Goal: Task Accomplishment & Management: Manage account settings

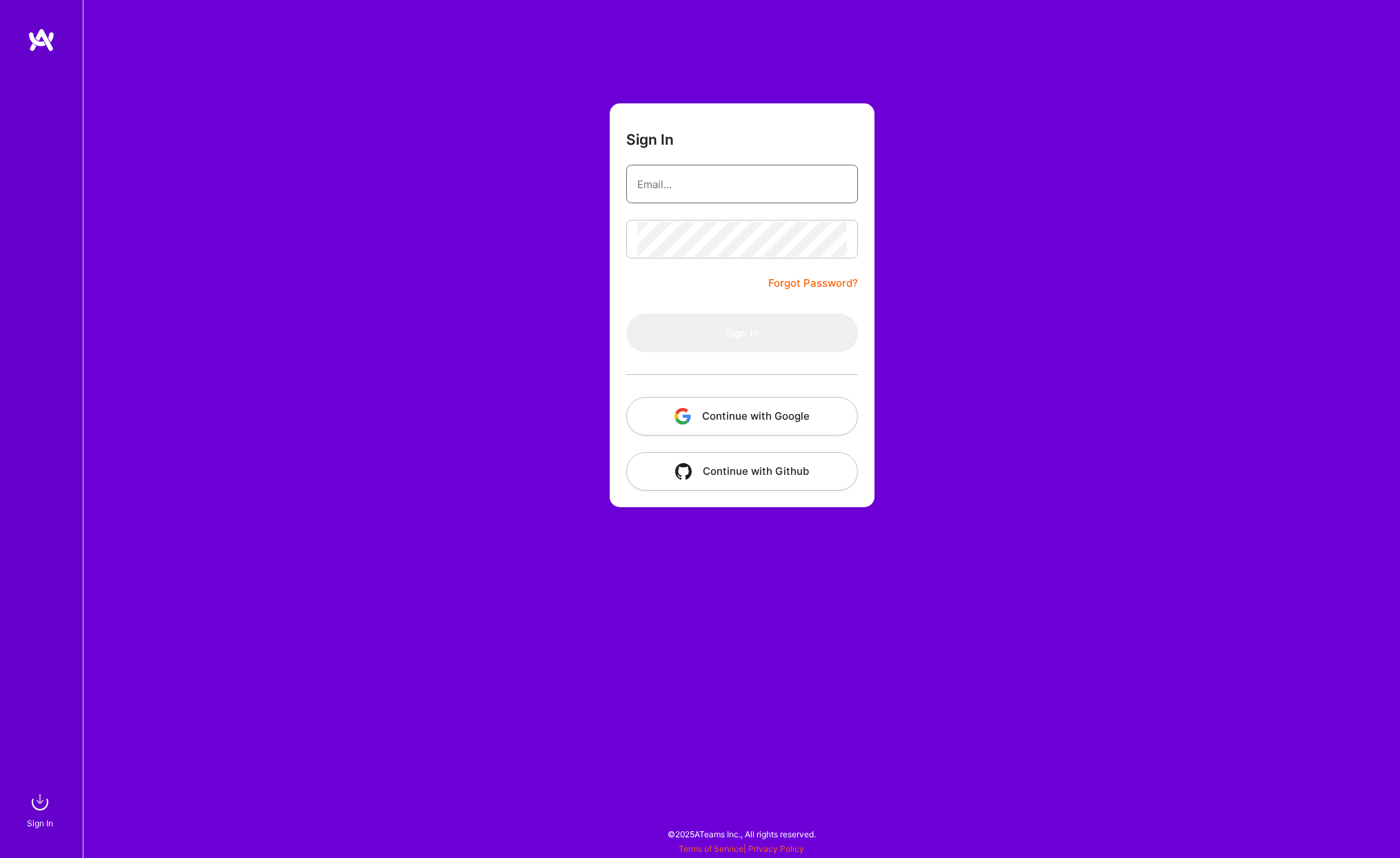
type input "kkoziol7@gmail.com"
click at [741, 333] on button "Sign In" at bounding box center [742, 333] width 232 height 39
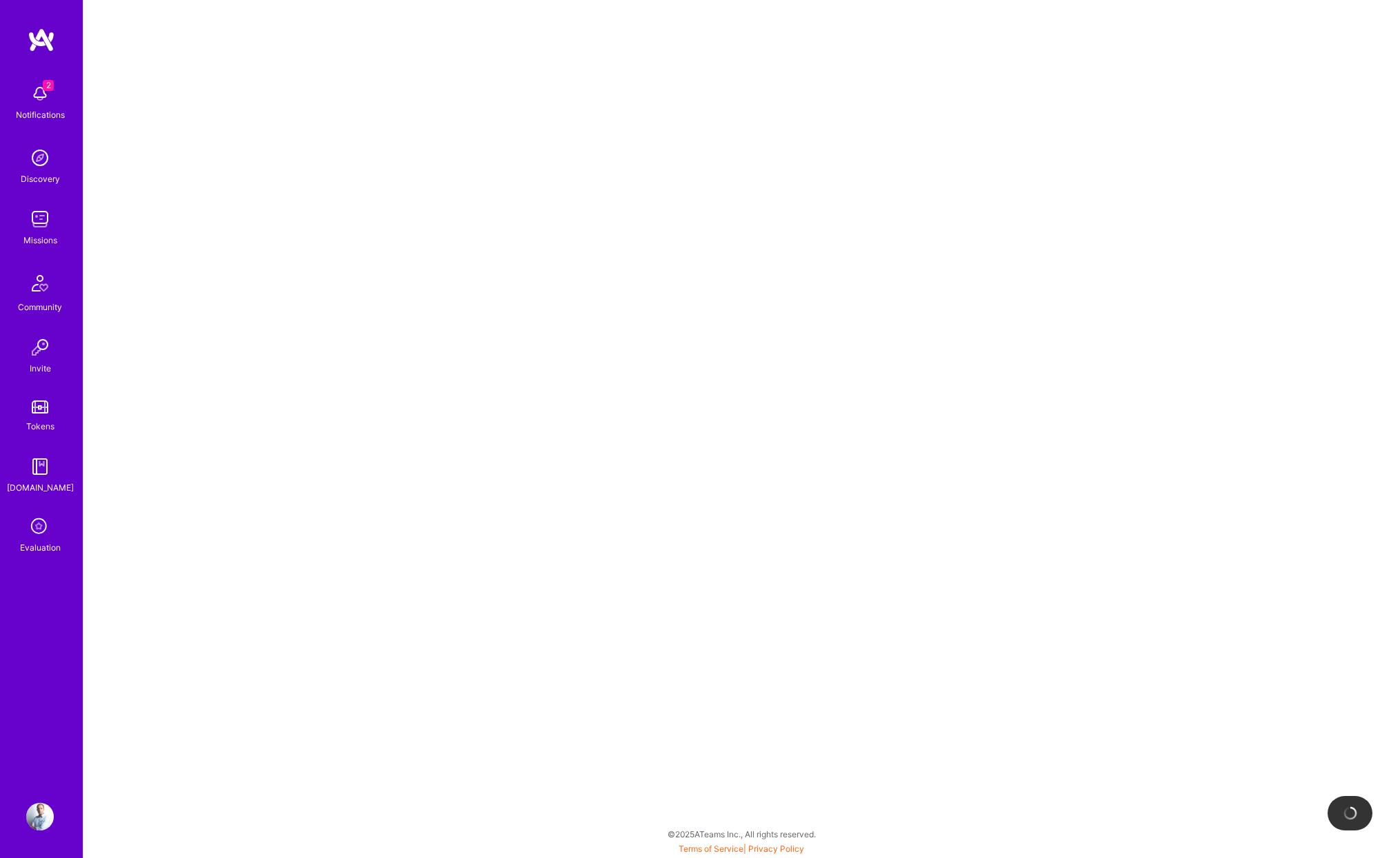
click at [373, 165] on div at bounding box center [741, 429] width 1316 height 858
click at [1350, 821] on div at bounding box center [1349, 814] width 45 height 35
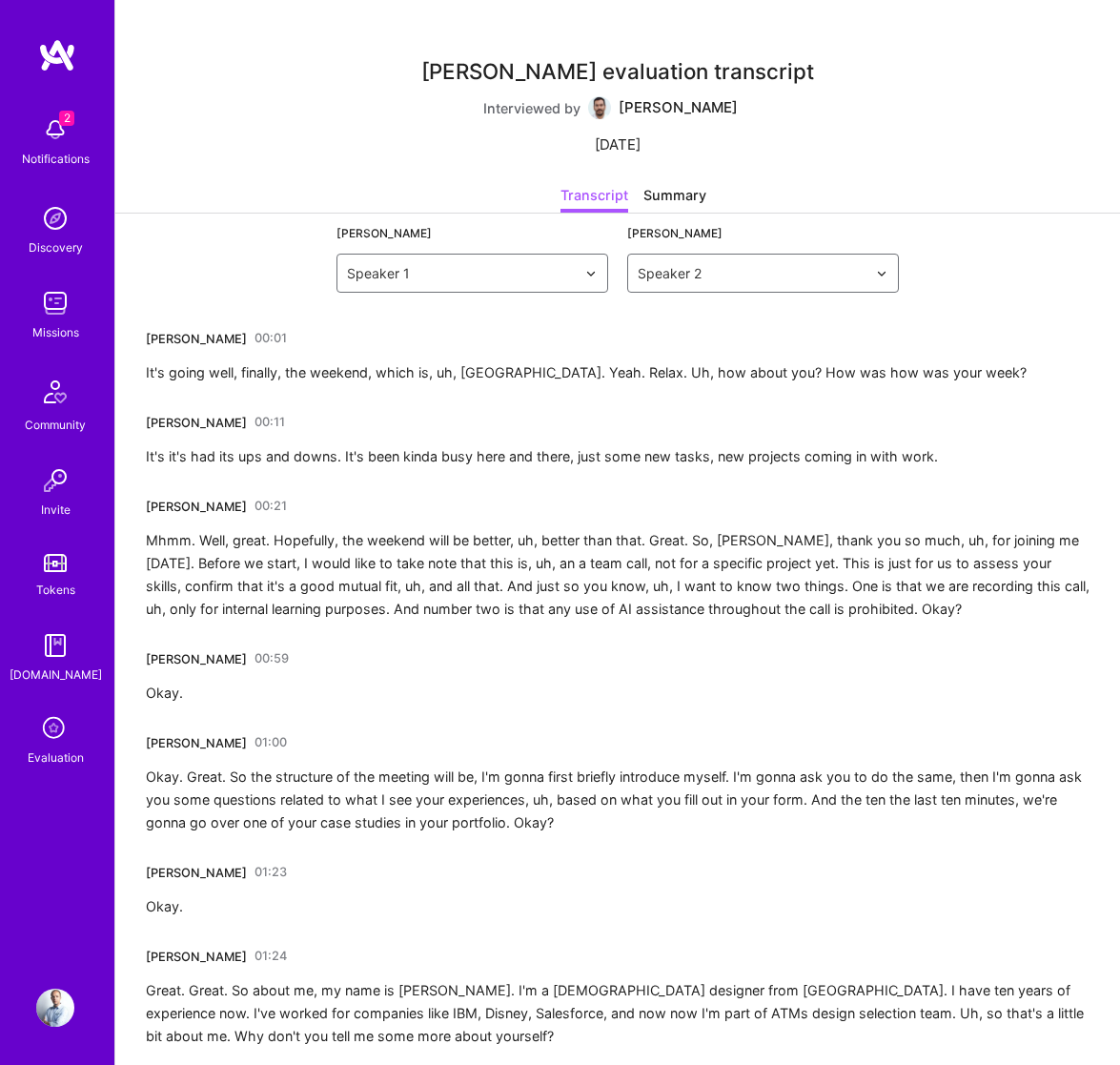
drag, startPoint x: 243, startPoint y: 422, endPoint x: 125, endPoint y: 418, distance: 118.1
copy div "Jennifer Stewart"
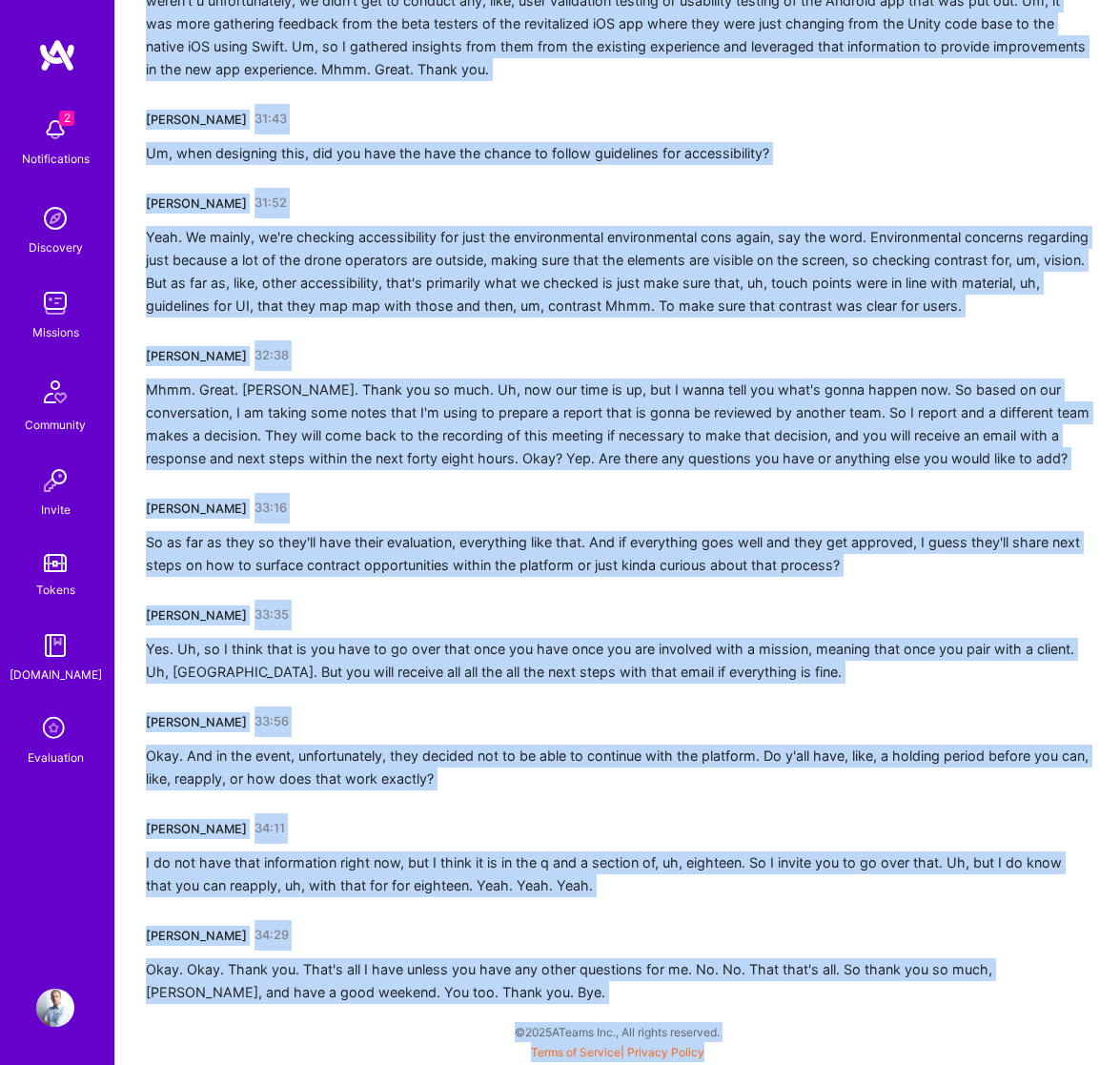
scroll to position [7586, 0]
drag, startPoint x: 144, startPoint y: 334, endPoint x: 566, endPoint y: 1007, distance: 794.4
copy div "Marcelo Nunez 00:01 It's going well, finally, the weekend, which is, uh, nice. …"
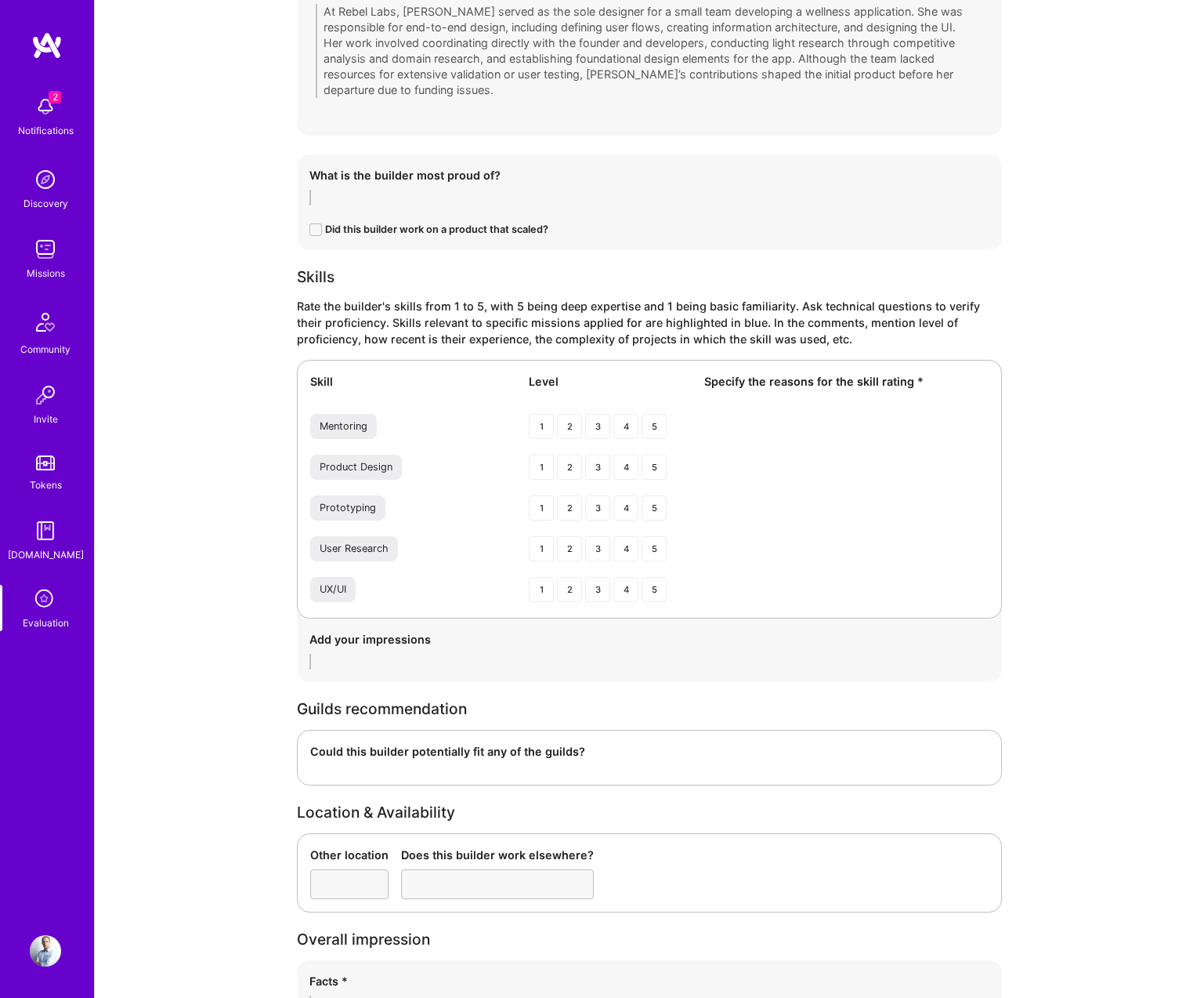
scroll to position [2071, 0]
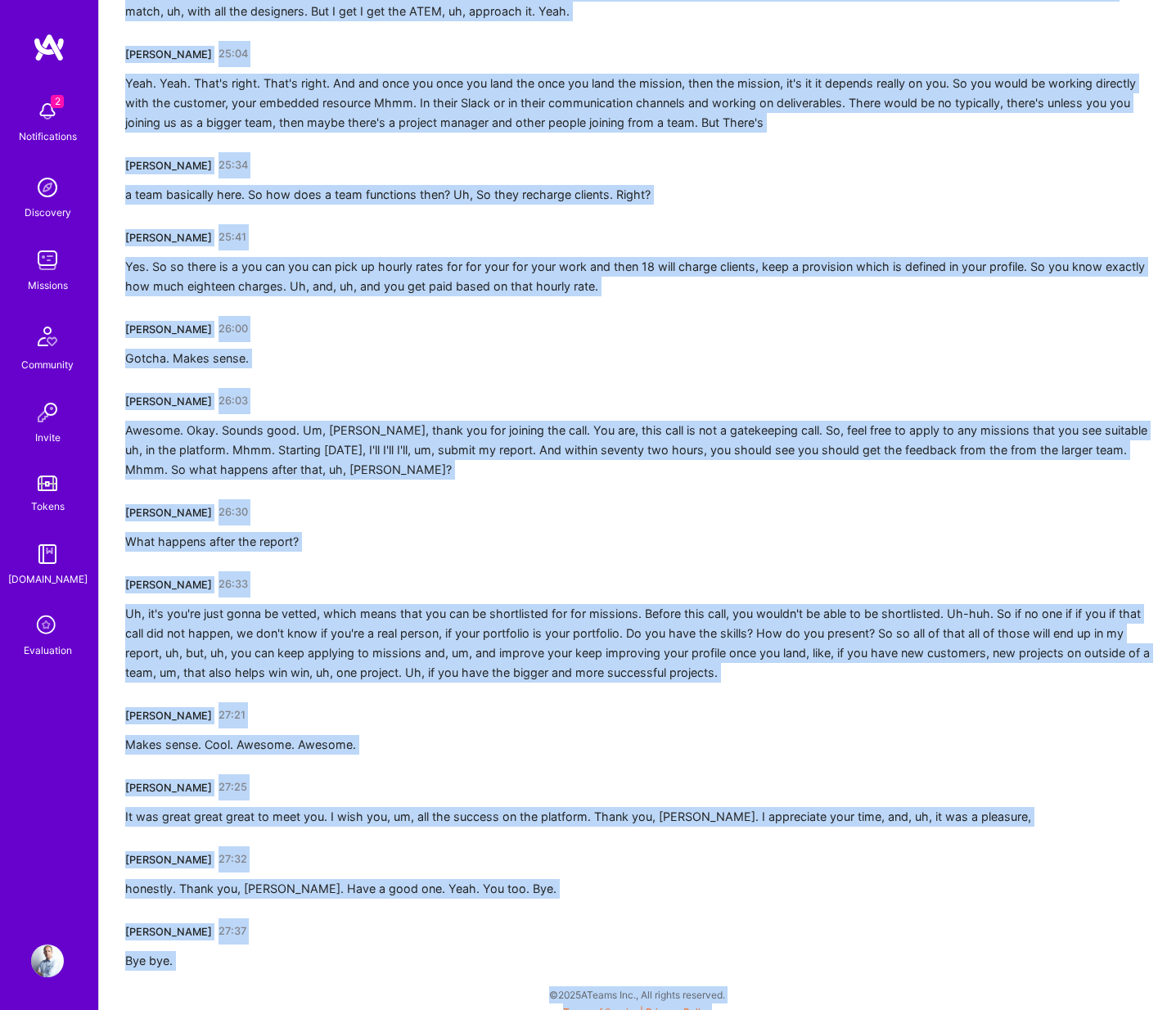
scroll to position [5057, 0]
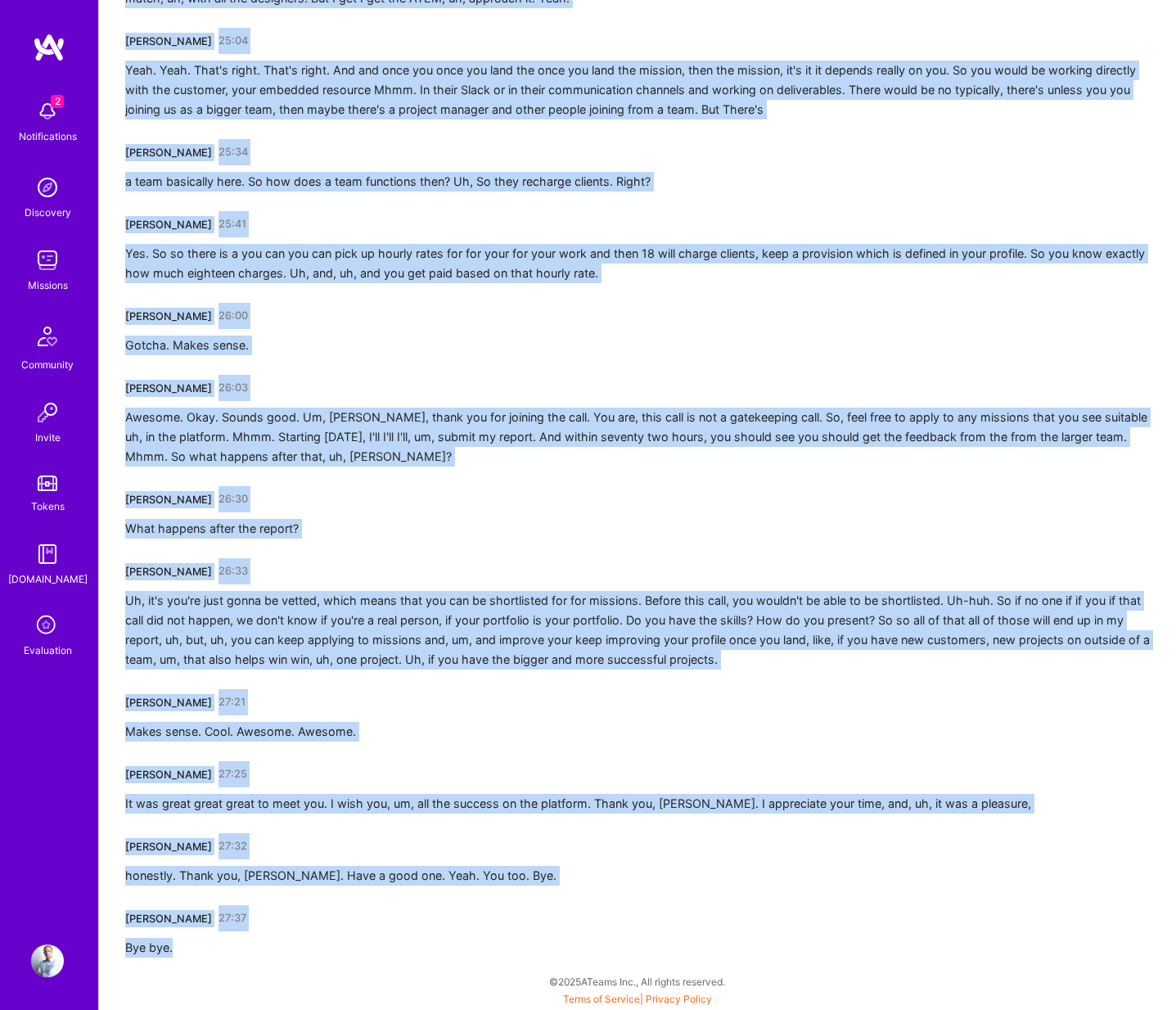
drag, startPoint x: 131, startPoint y: 293, endPoint x: 187, endPoint y: 953, distance: 662.4
copy div "Tom Parandyk 00:01 Hello? Can we hear you today? Flamur Krasniqi 00:03 Can you …"
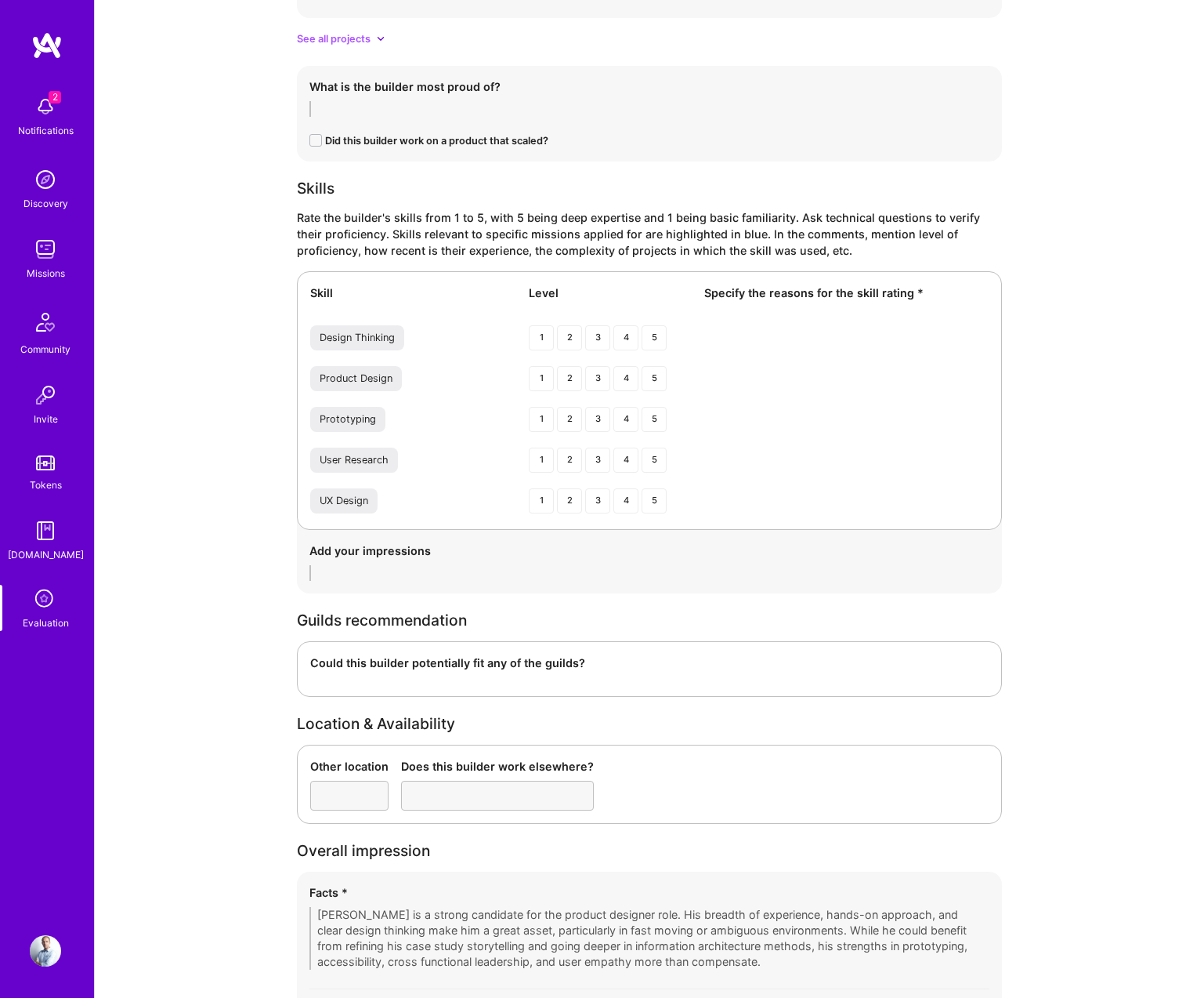
scroll to position [2225, 0]
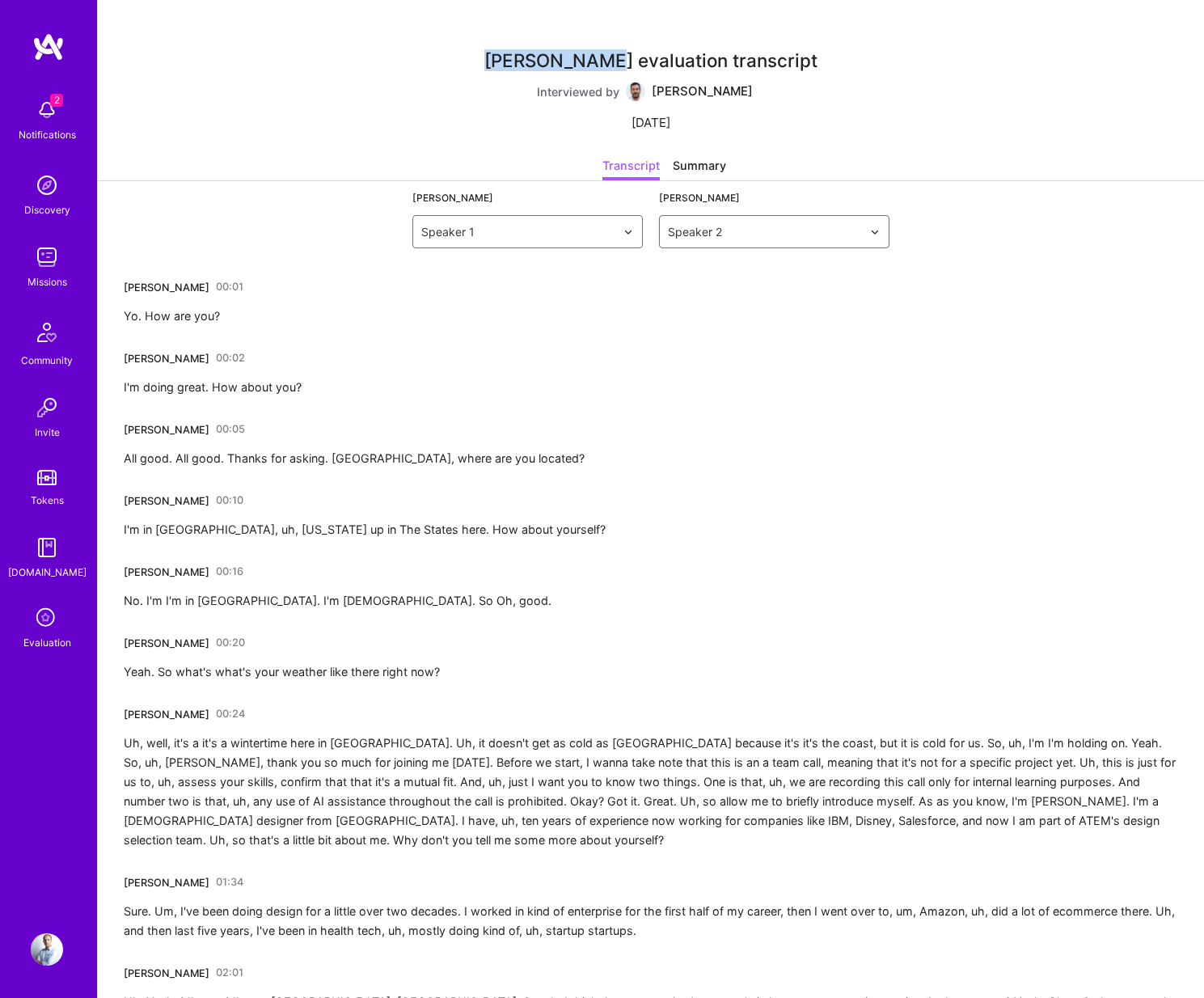
drag, startPoint x: 501, startPoint y: 58, endPoint x: 619, endPoint y: 51, distance: 118.2
click at [619, 52] on div "Darcy Menard evaluation transcript" at bounding box center [651, 60] width 333 height 17
copy div "Darcy Menard"
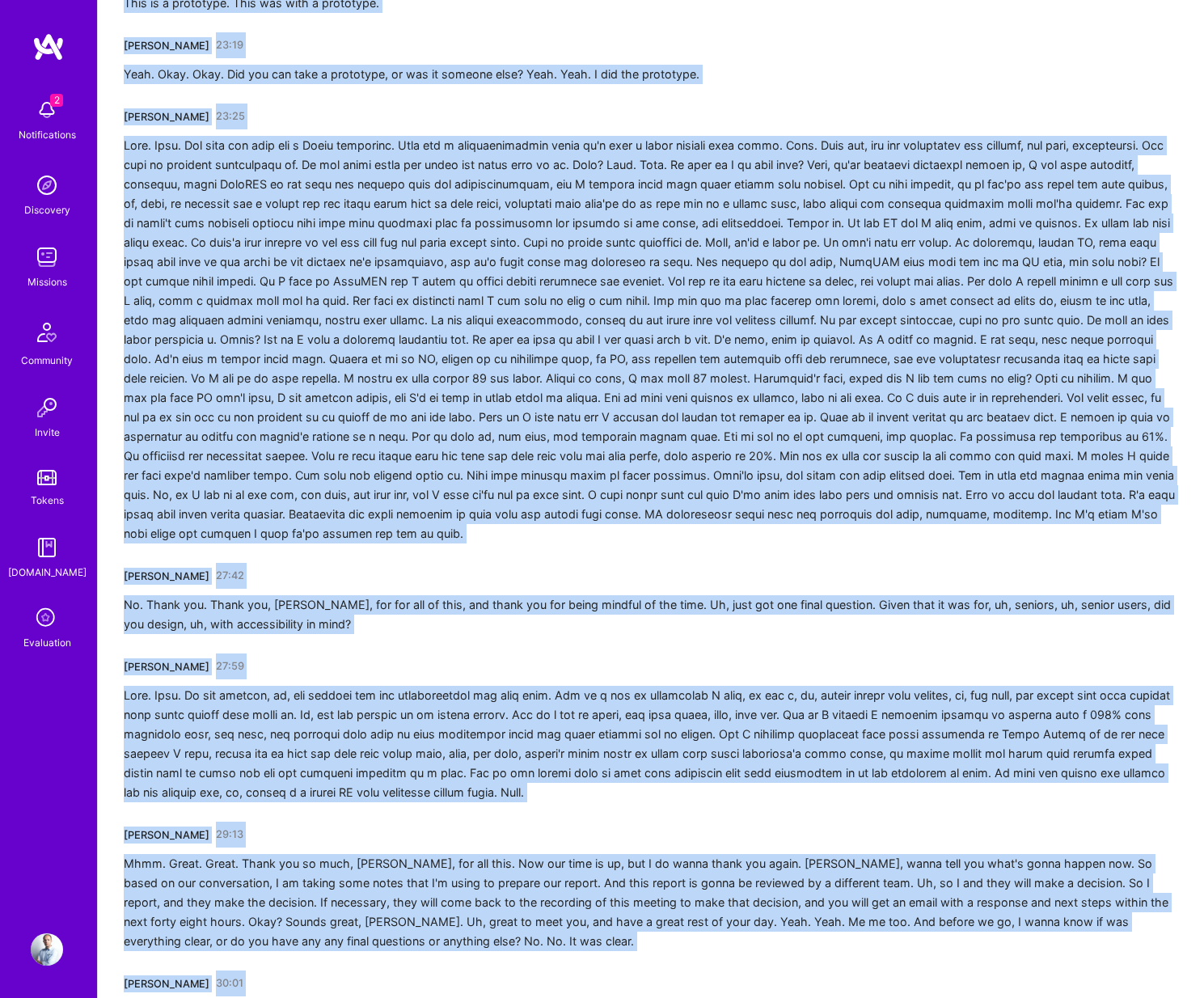
scroll to position [4997, 0]
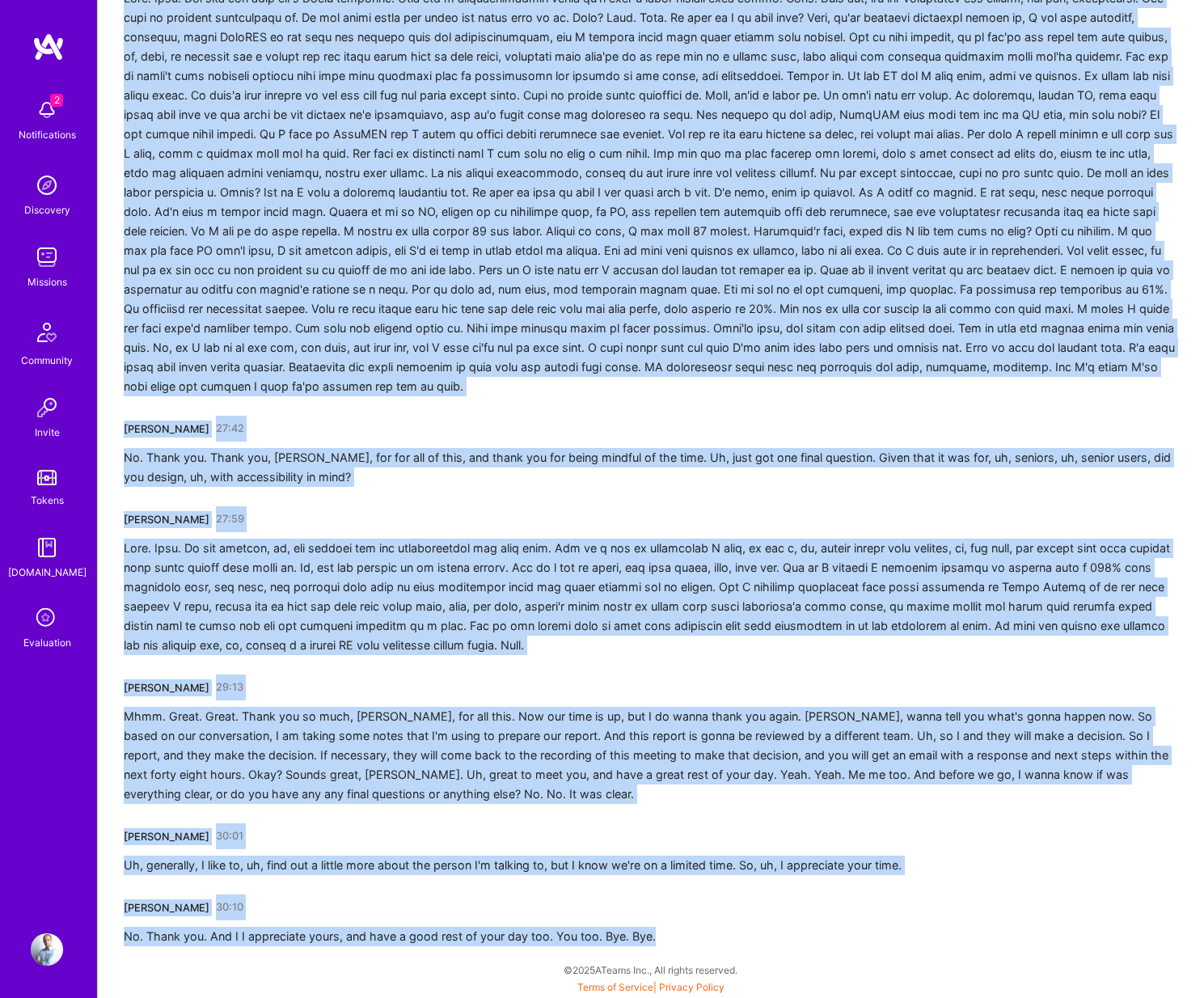
drag, startPoint x: 118, startPoint y: 283, endPoint x: 659, endPoint y: 942, distance: 852.6
copy div "Marcelo Nunez 00:01 Yo. How are you? Darcy Menard 00:02 I'm doing great. How ab…"
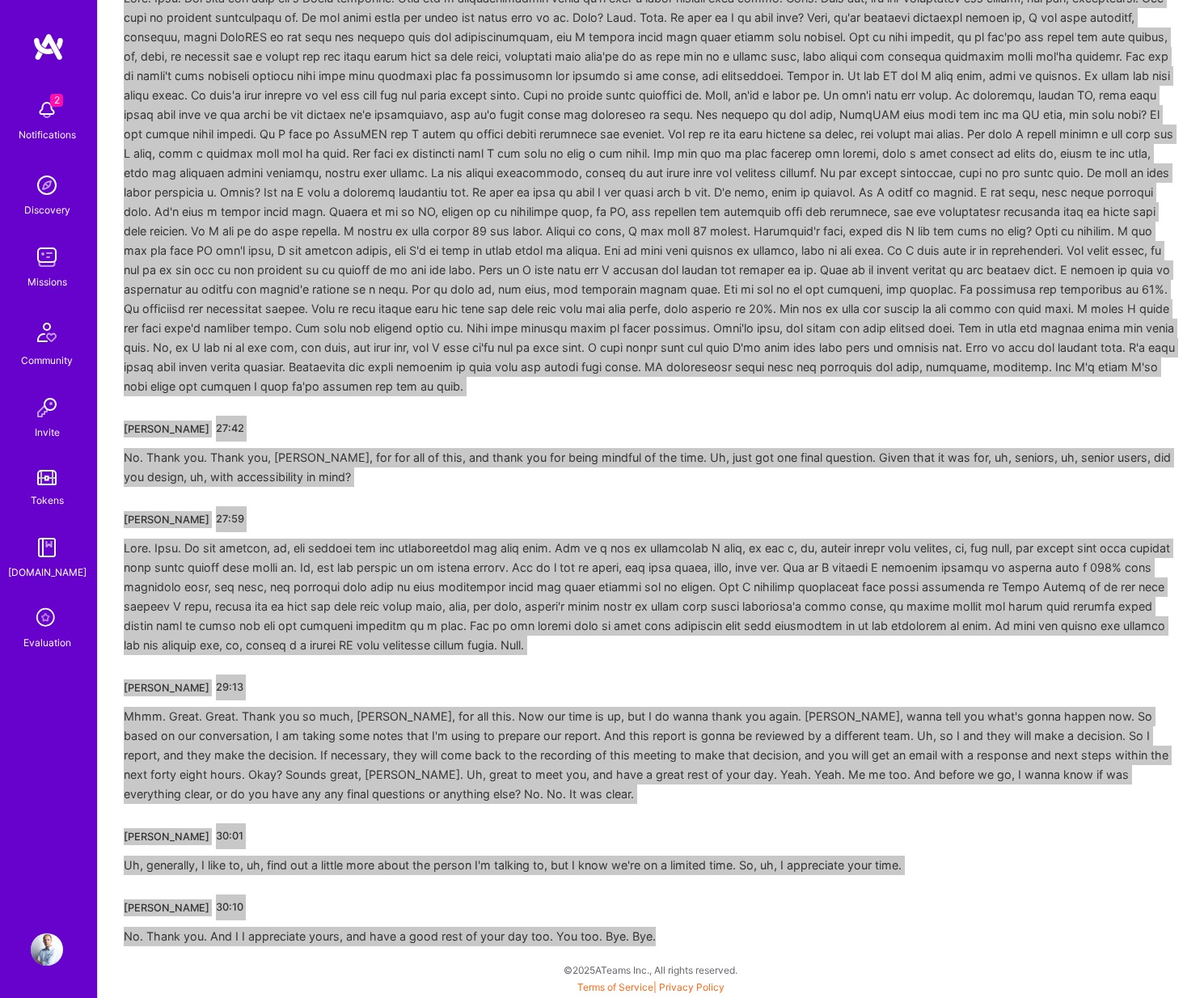
scroll to position [4987, 0]
drag, startPoint x: 1180, startPoint y: 855, endPoint x: 513, endPoint y: 345, distance: 839.6
click at [513, 345] on div at bounding box center [650, 192] width 1054 height 407
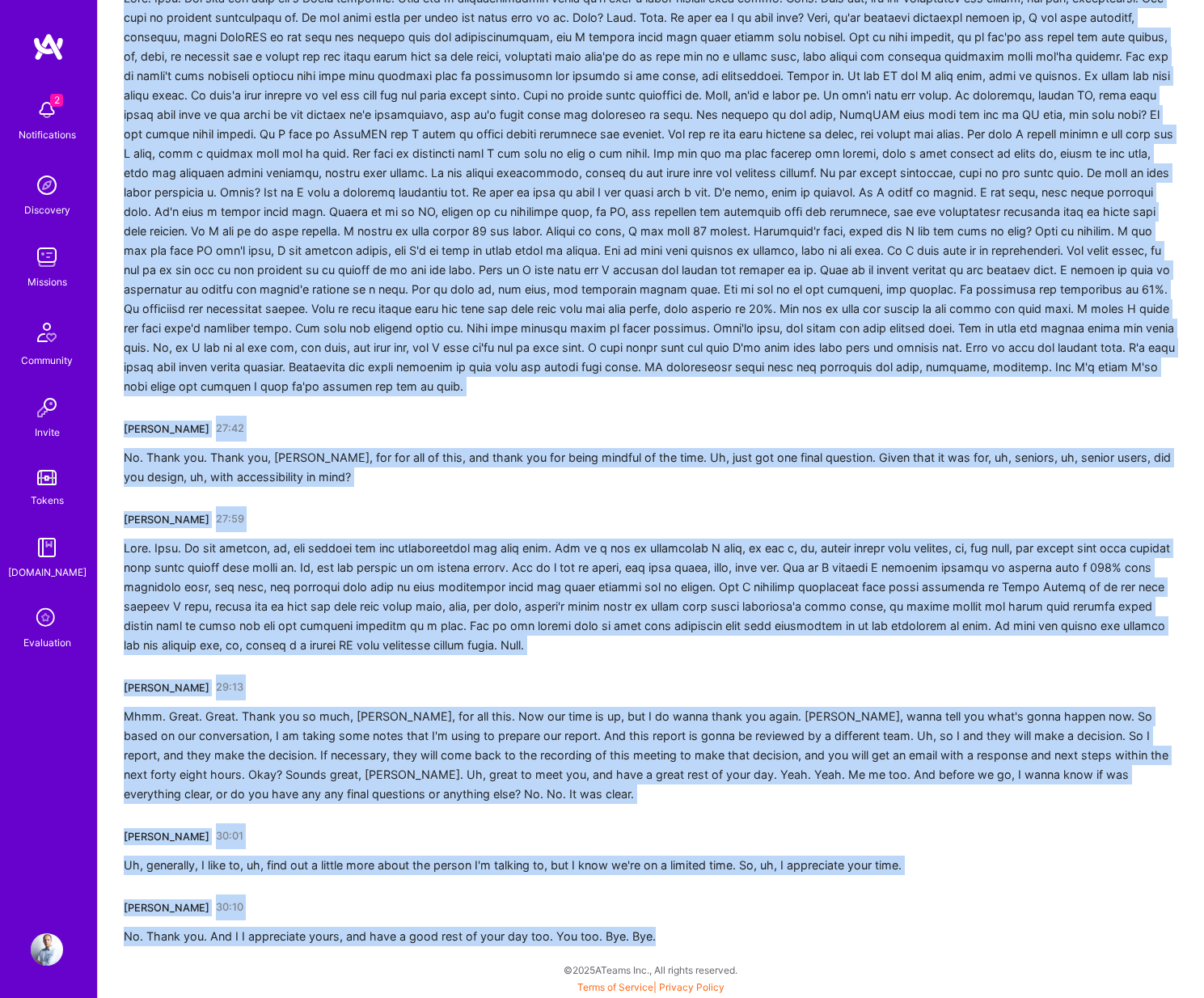
click at [528, 373] on div at bounding box center [650, 192] width 1054 height 407
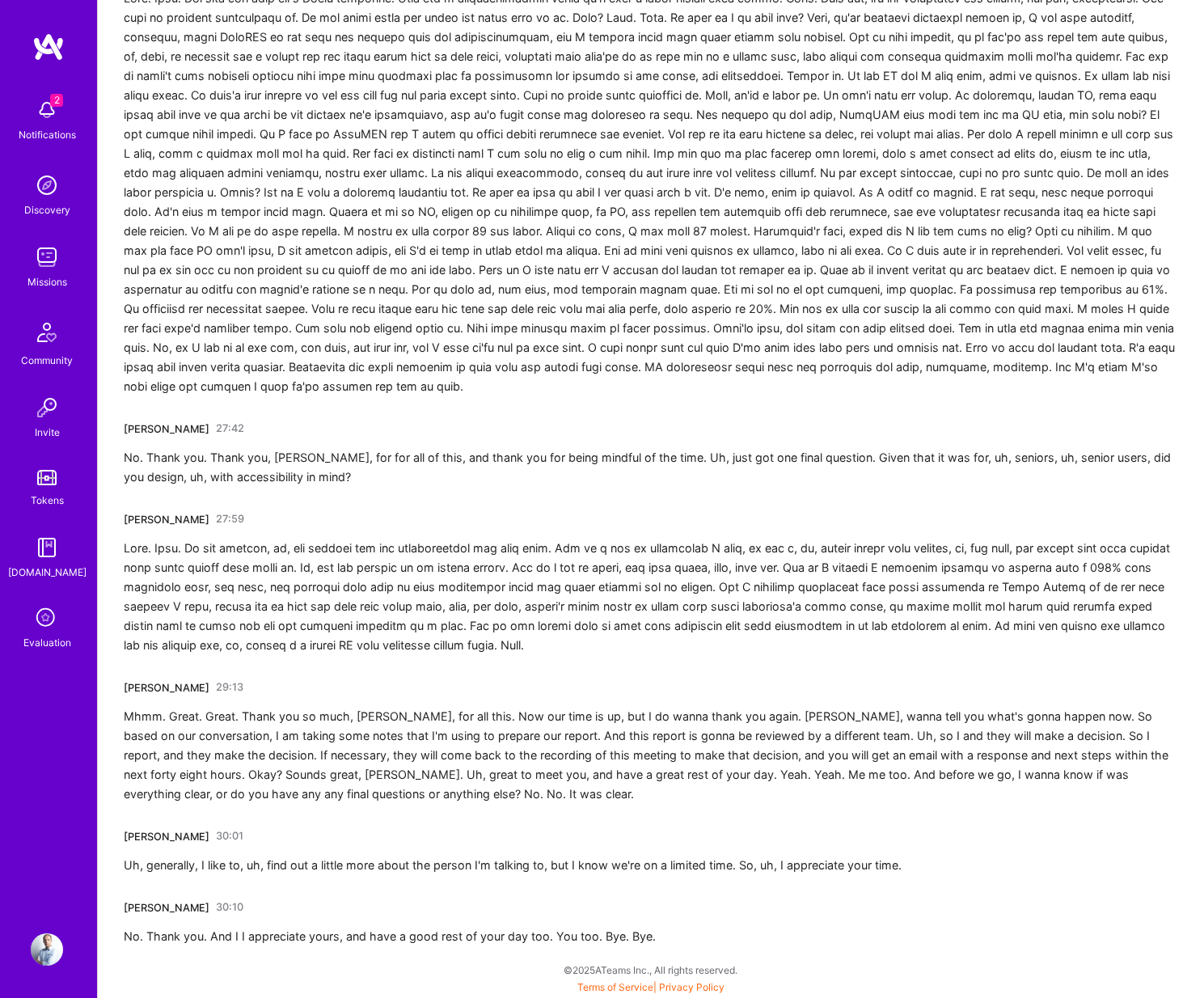
scroll to position [3983, 0]
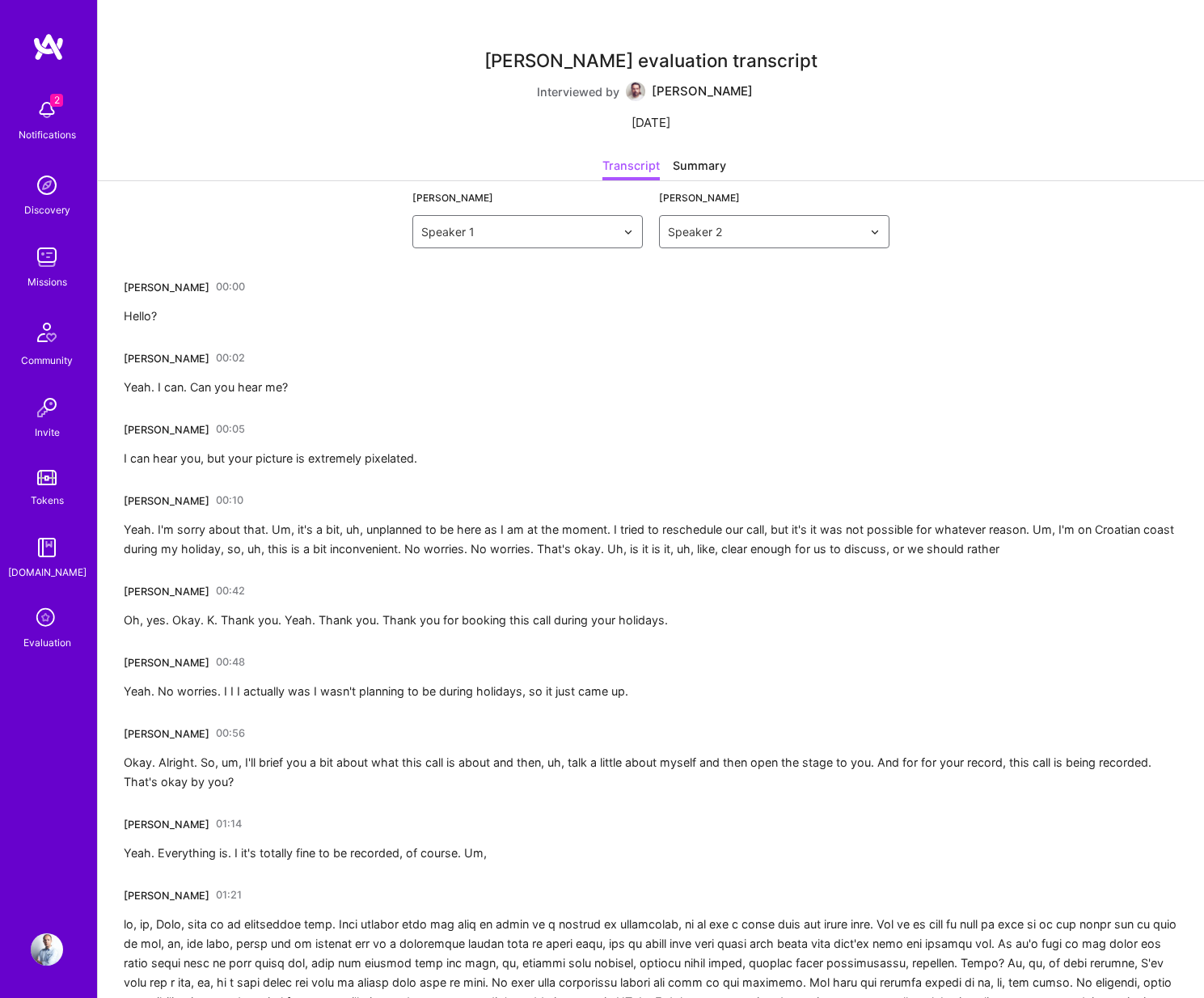
click at [460, 608] on div "Tom Parandyk 00:42 Oh, yes. Okay. K. Thank you. Yeah. Thank you. Thank you for …" at bounding box center [395, 604] width 544 height 52
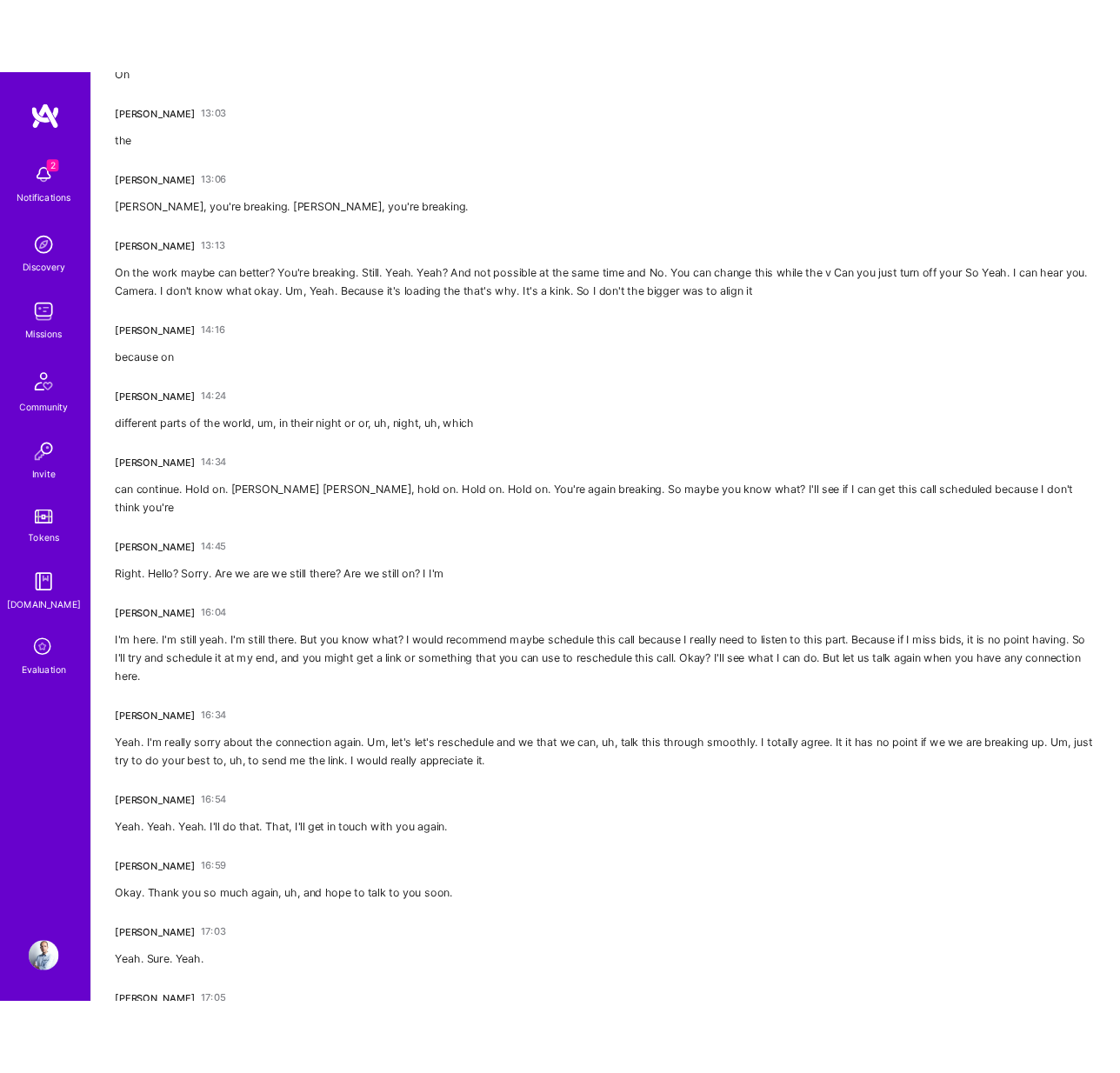
scroll to position [3751, 0]
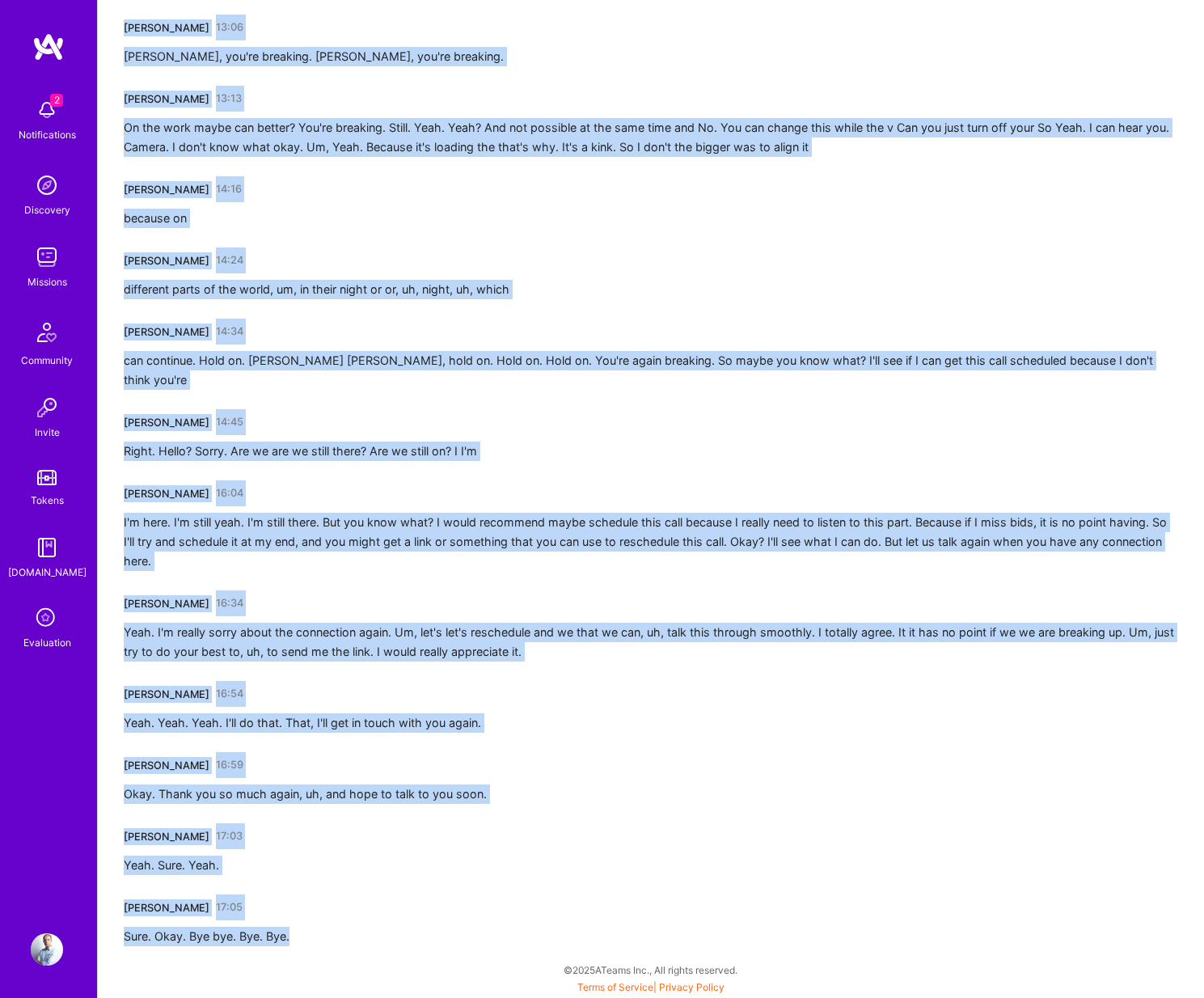
drag, startPoint x: 121, startPoint y: 286, endPoint x: 371, endPoint y: 944, distance: 703.9
copy div "Tom Parandyk 00:00 Hello? Ana Kogovsek 00:02 Yeah. I can. Can you hear me? Tom …"
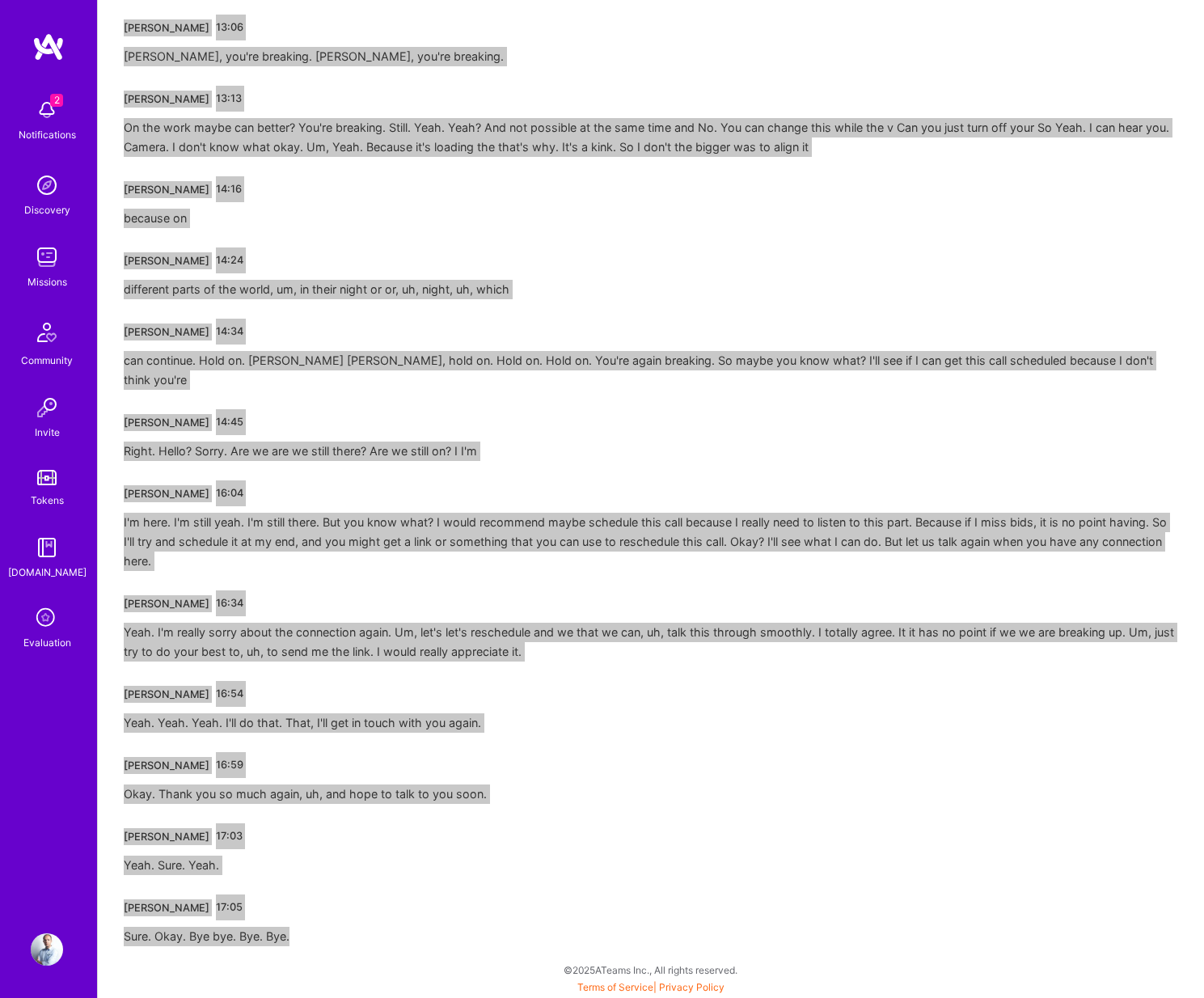
drag, startPoint x: 1201, startPoint y: 729, endPoint x: 519, endPoint y: 260, distance: 827.7
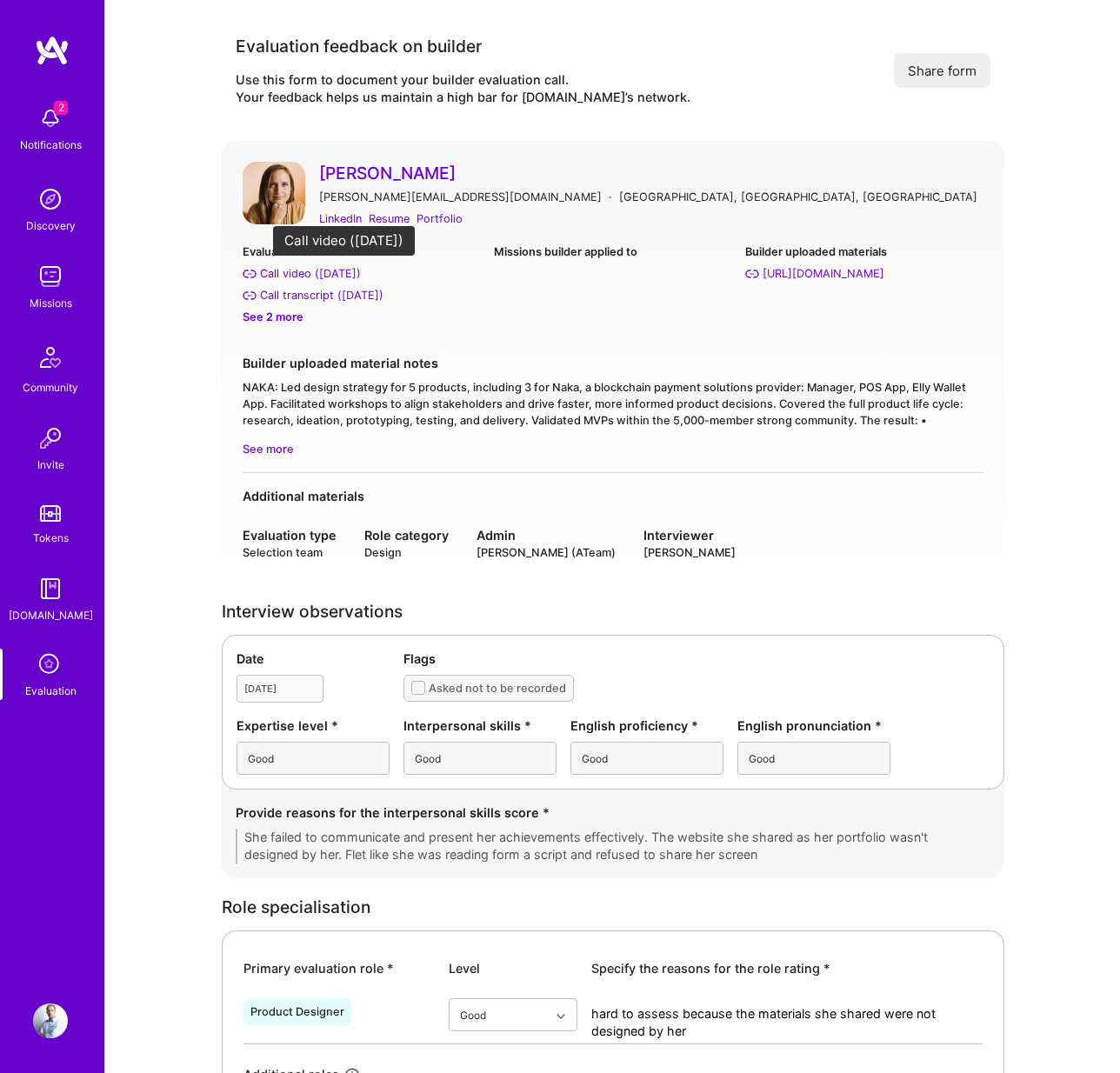
click at [330, 275] on div "Call video (Jul 04, 2025)" at bounding box center [310, 273] width 101 height 18
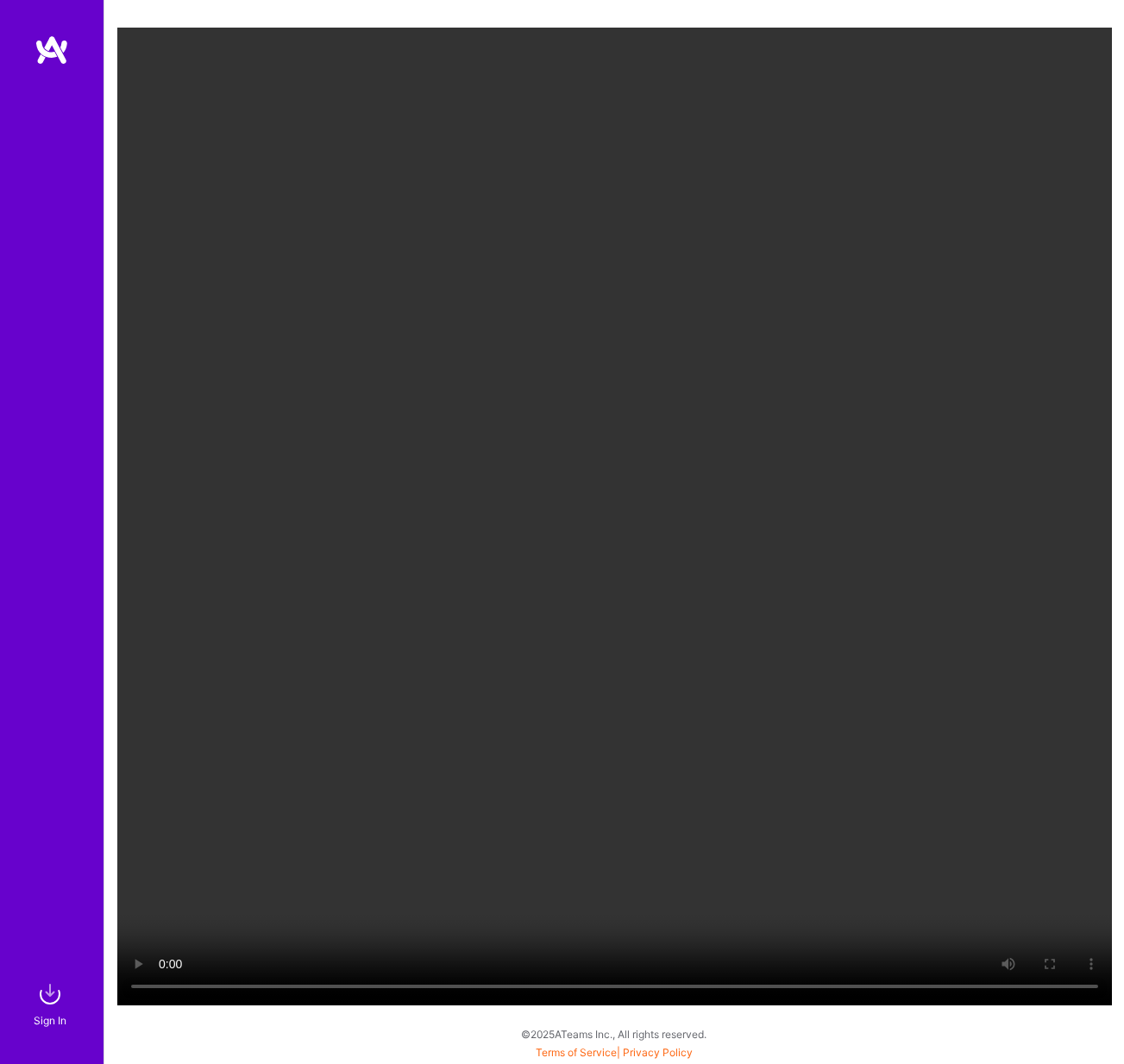
click at [600, 518] on video "Your browser does not support the video tag." at bounding box center [614, 517] width 995 height 978
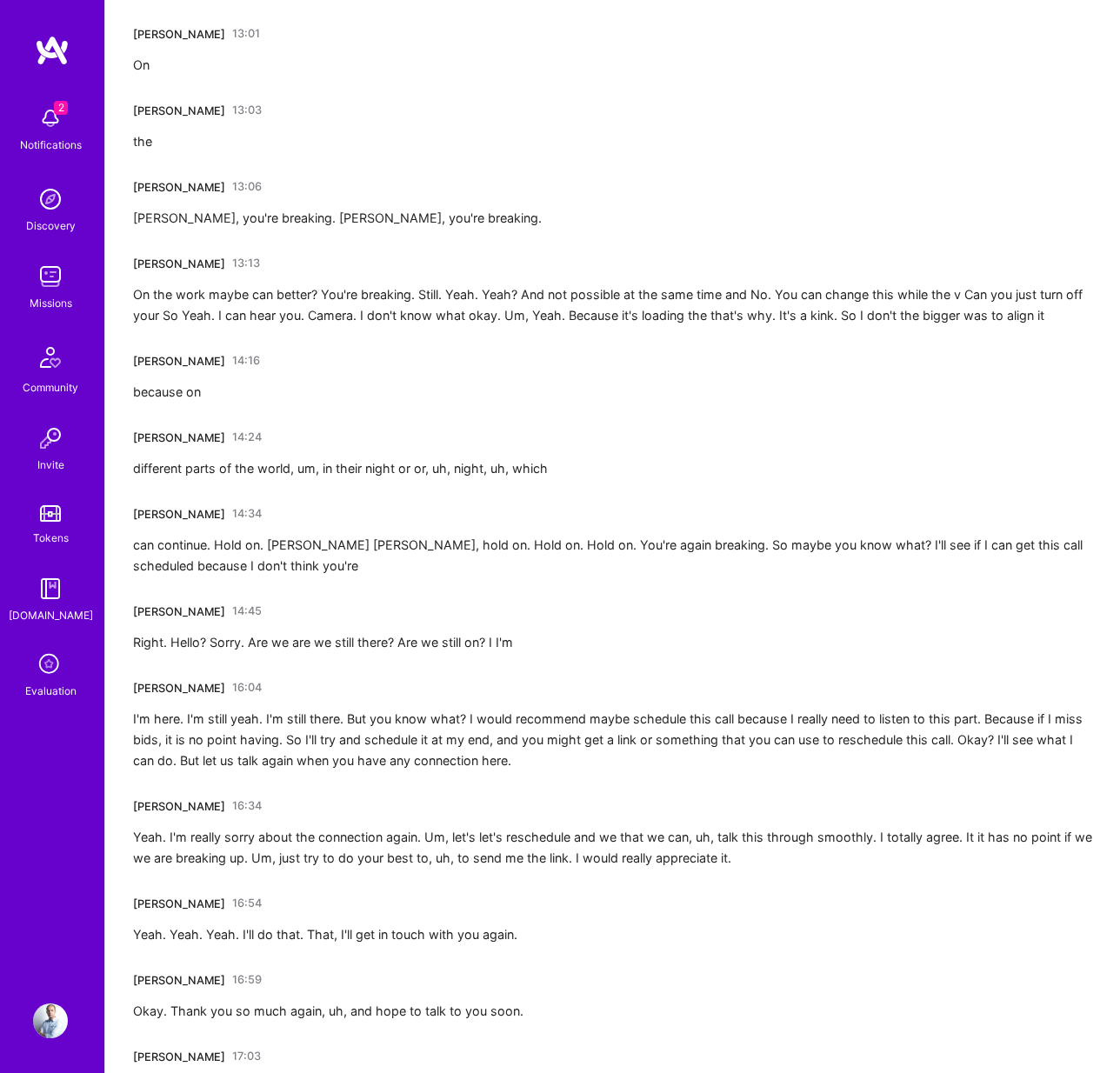
scroll to position [3939, 0]
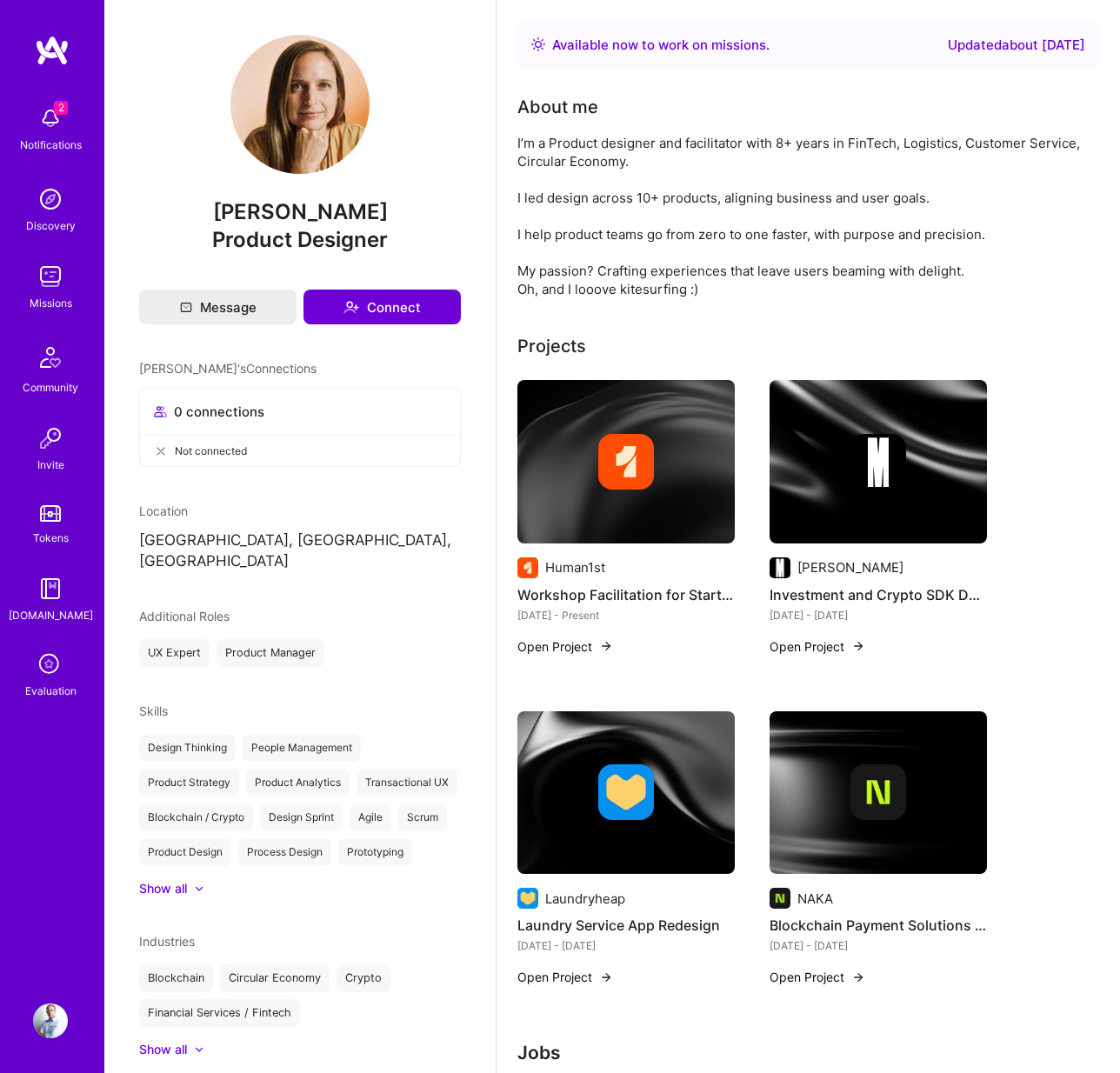
click at [829, 482] on div at bounding box center [878, 462] width 218 height 56
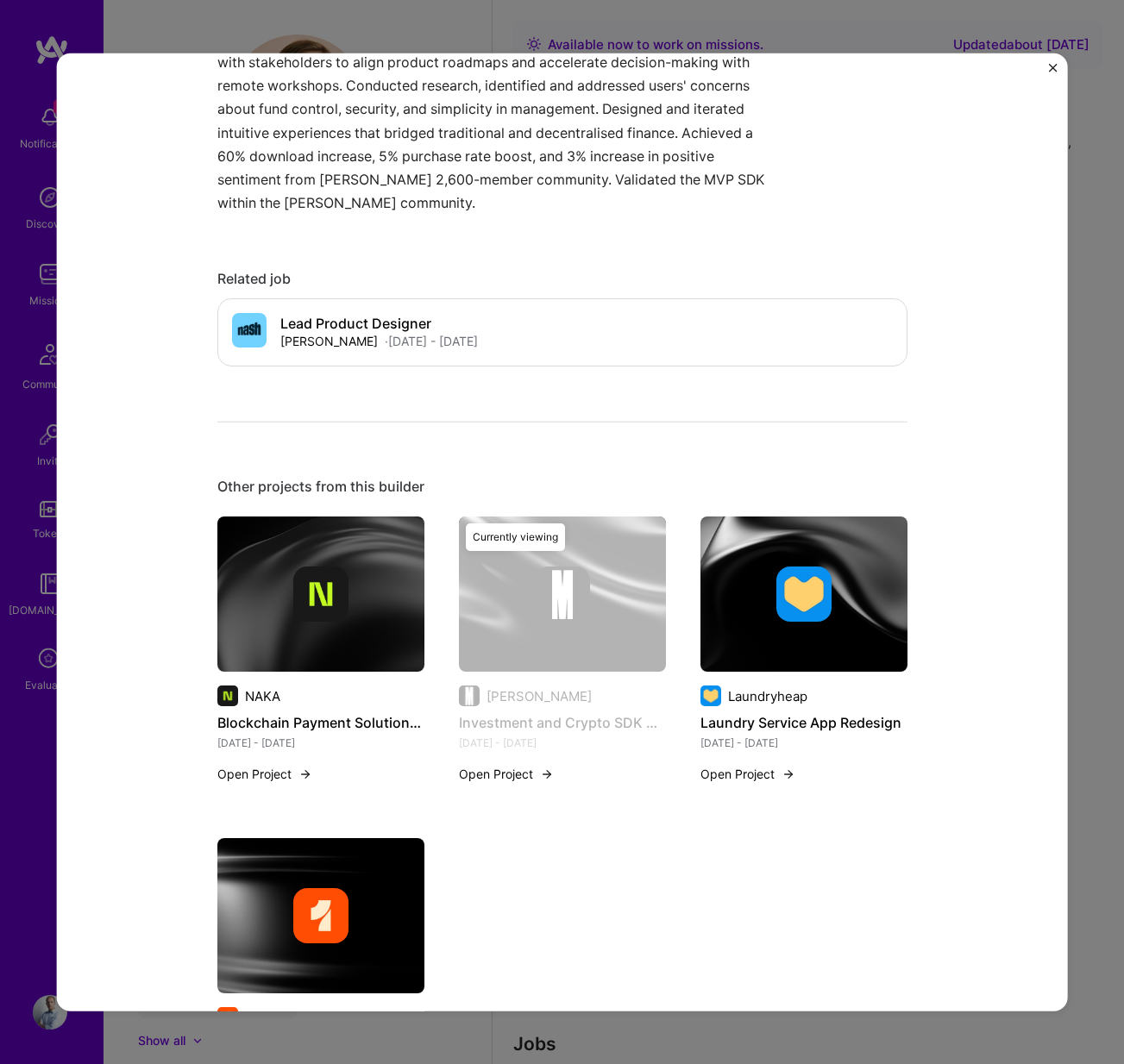
scroll to position [848, 0]
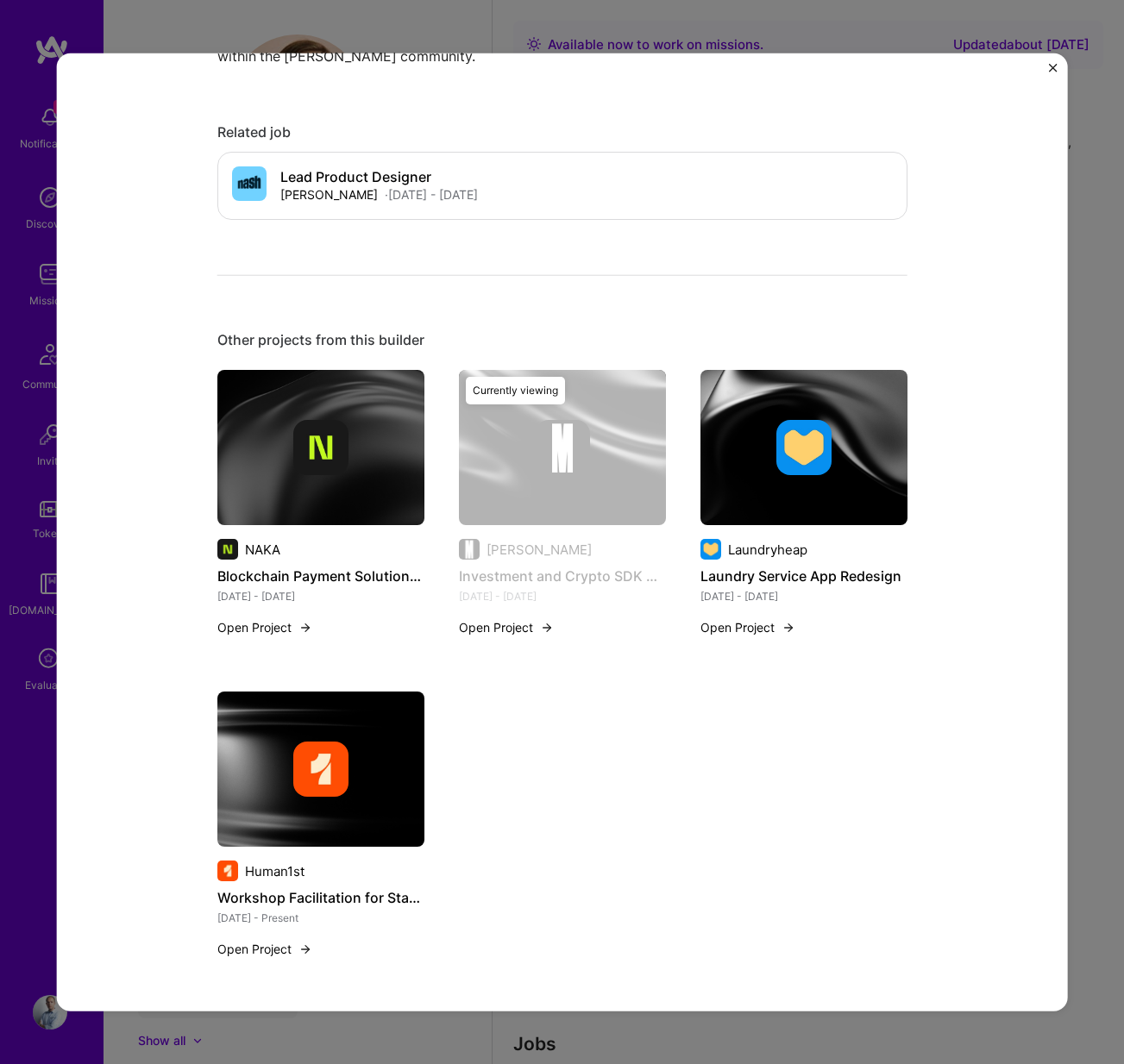
click at [356, 466] on div at bounding box center [321, 447] width 207 height 55
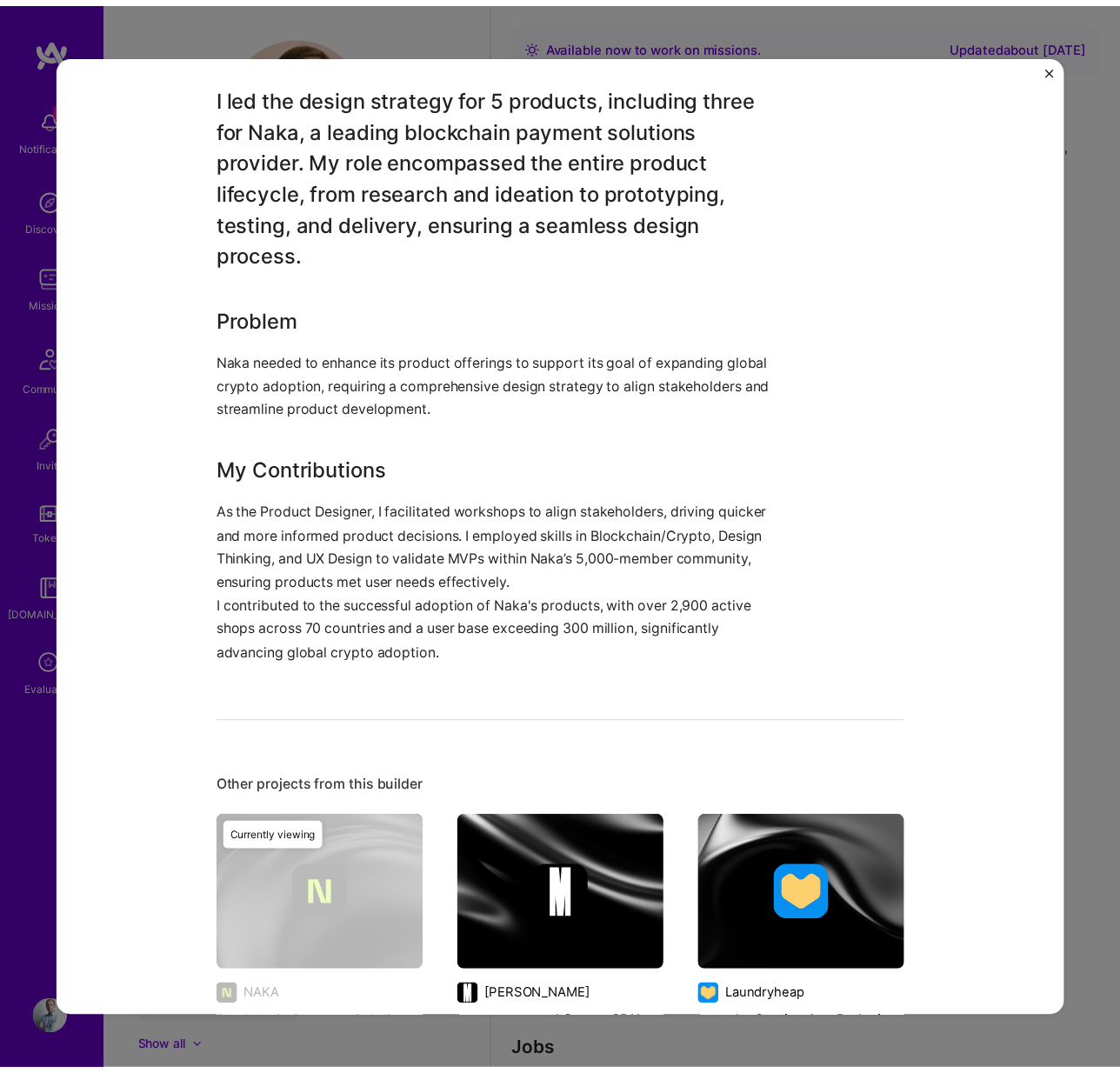
scroll to position [1051, 0]
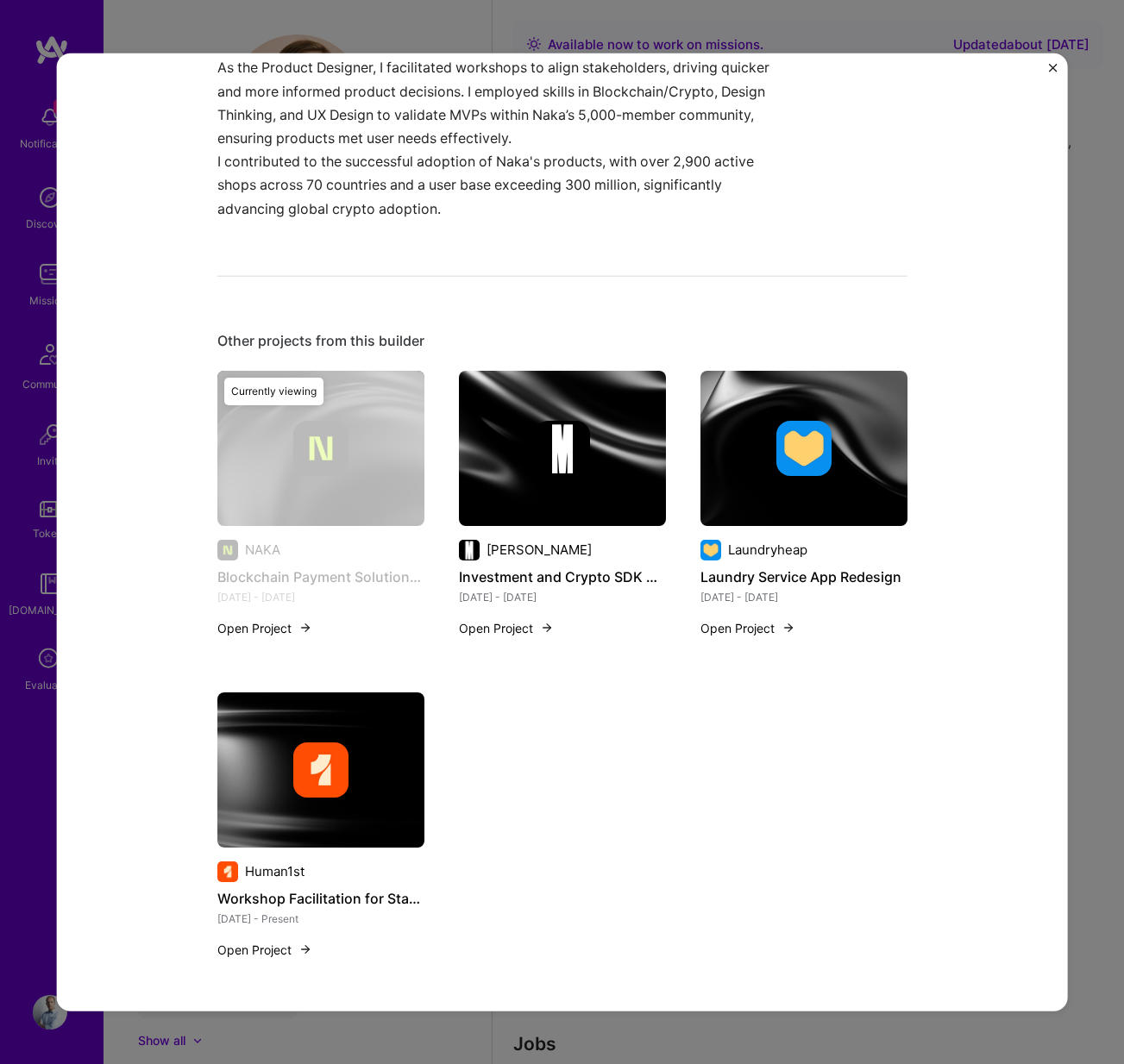
click at [824, 3] on div "Blockchain Payment Solutions Design NAKA Blockchain, Crypto Role Product Design…" at bounding box center [562, 532] width 1124 height 1064
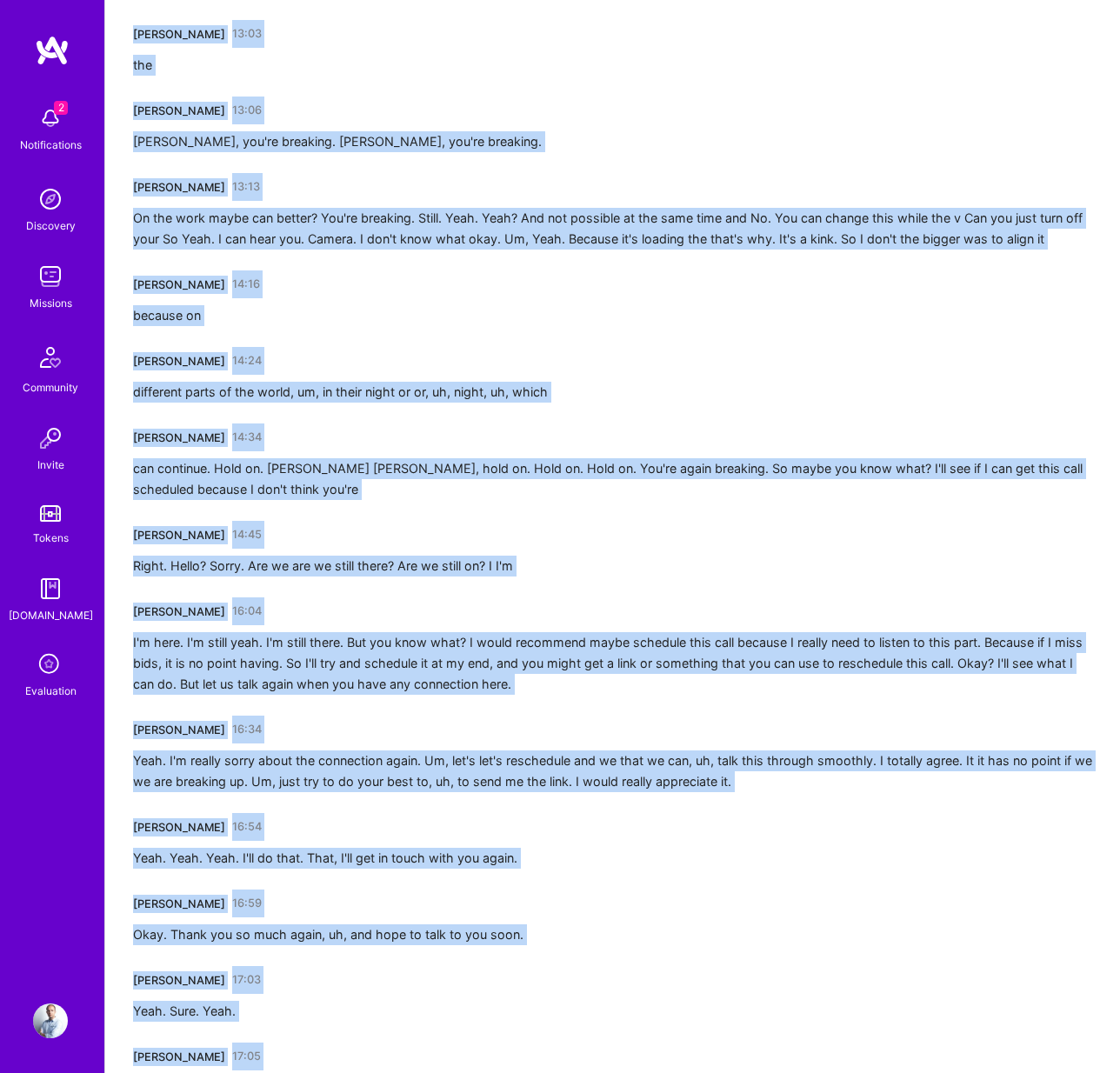
scroll to position [3939, 0]
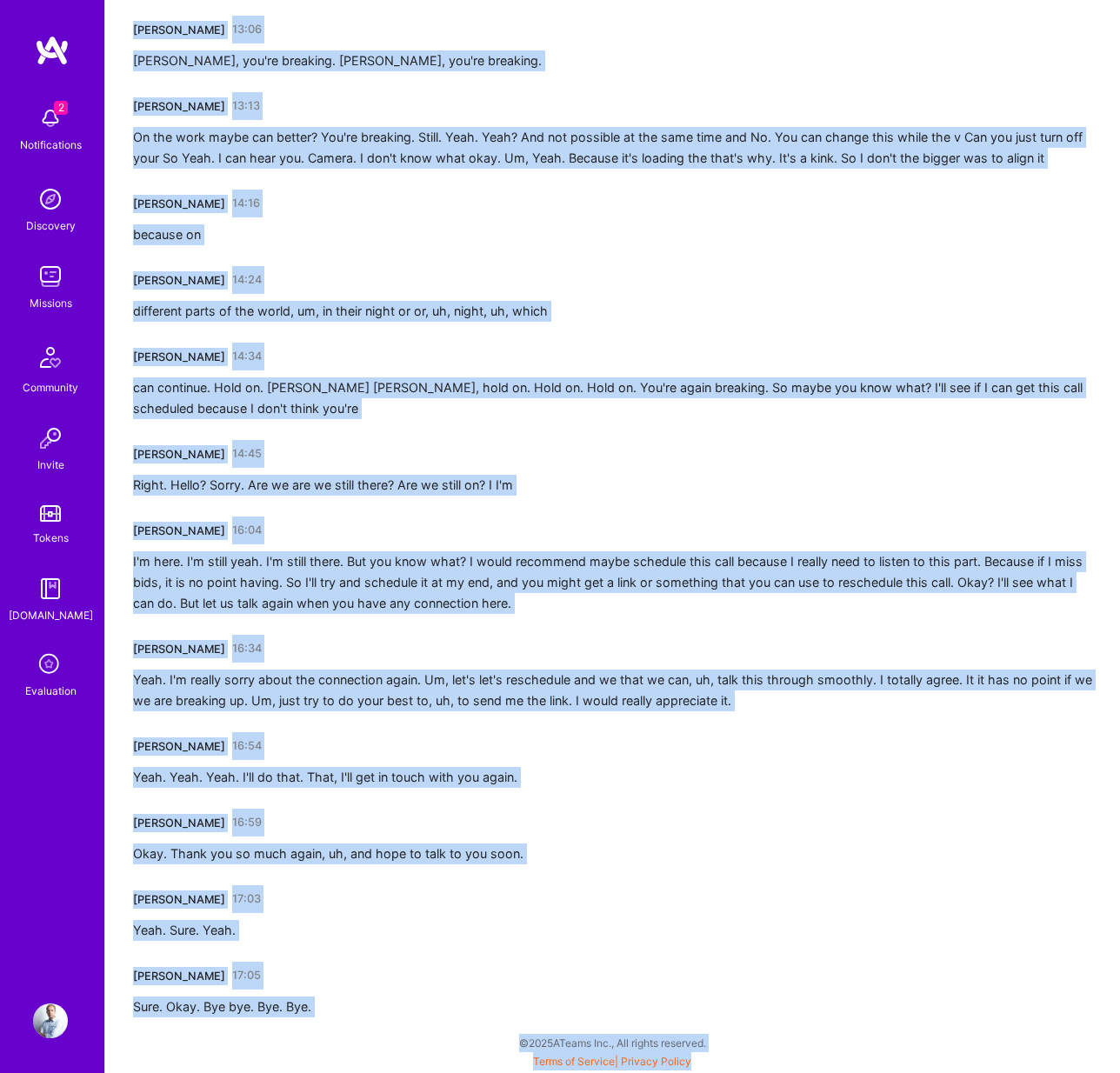
drag, startPoint x: 132, startPoint y: 310, endPoint x: 955, endPoint y: 1152, distance: 1177.4
copy div "Tom Parandyk 00:00 Hello? Ana Kogovsek 00:02 Yeah. I can. Can you hear me? Tom …"
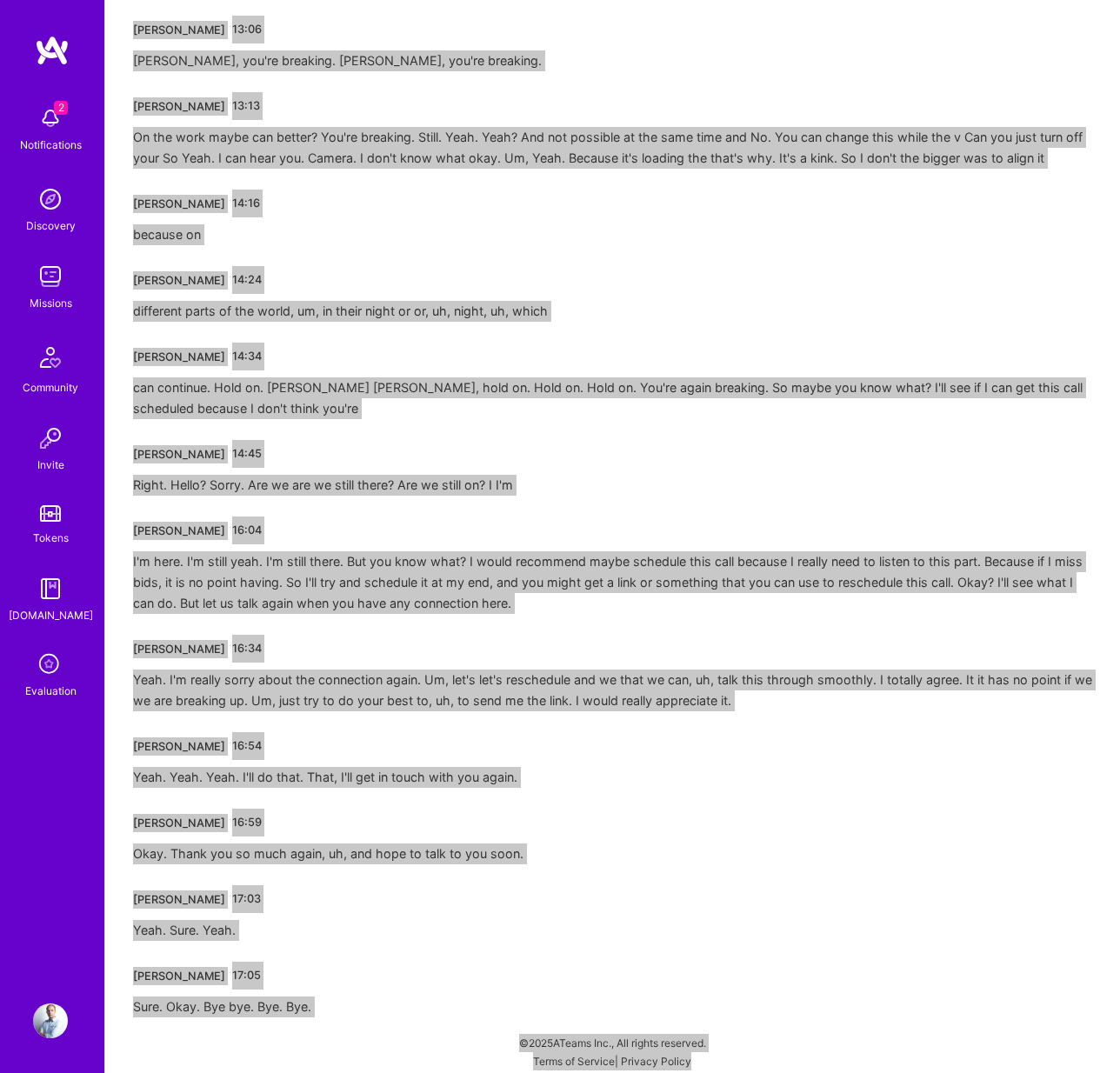
drag, startPoint x: 1110, startPoint y: 1053, endPoint x: 641, endPoint y: 158, distance: 1010.4
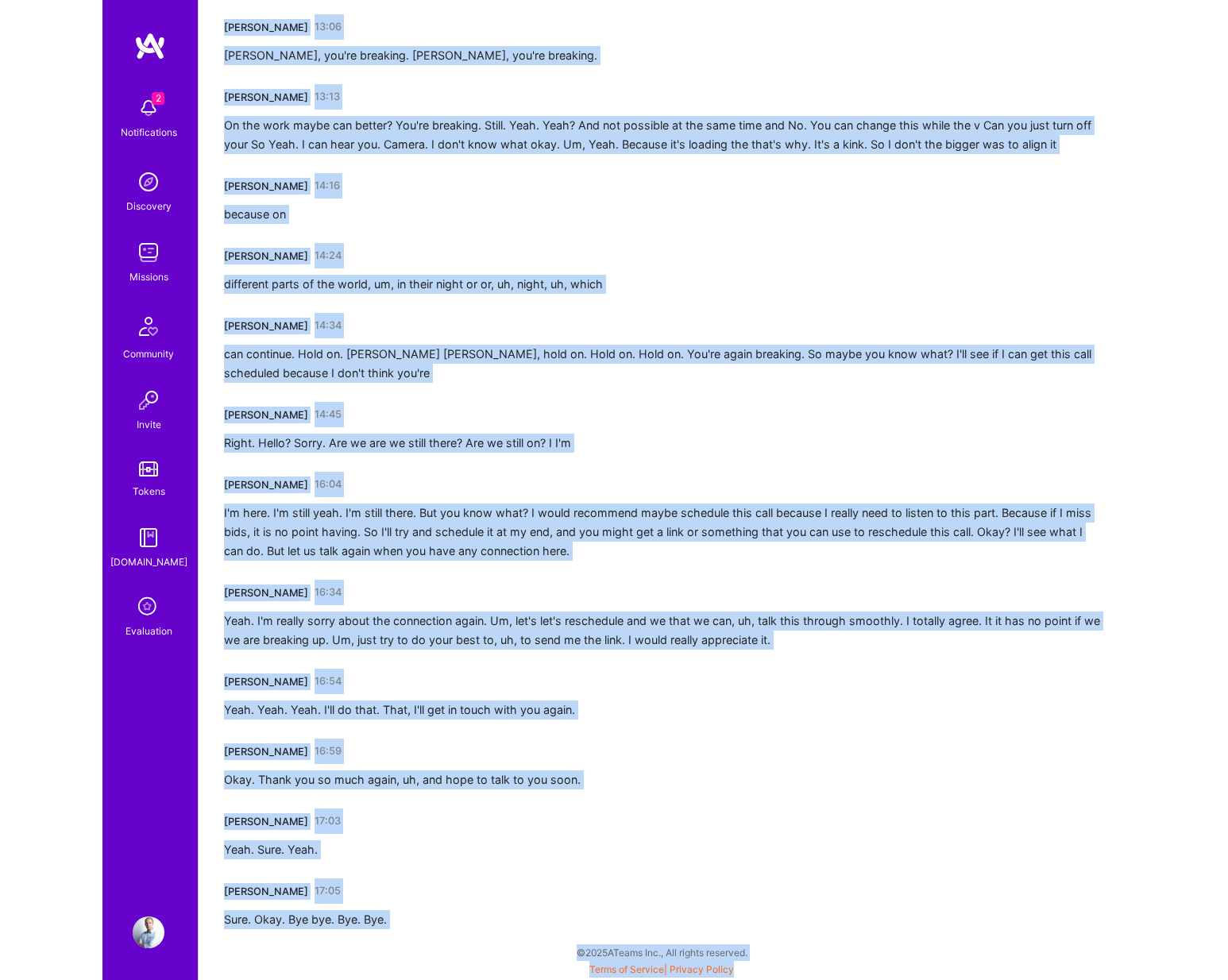
scroll to position [3349, 0]
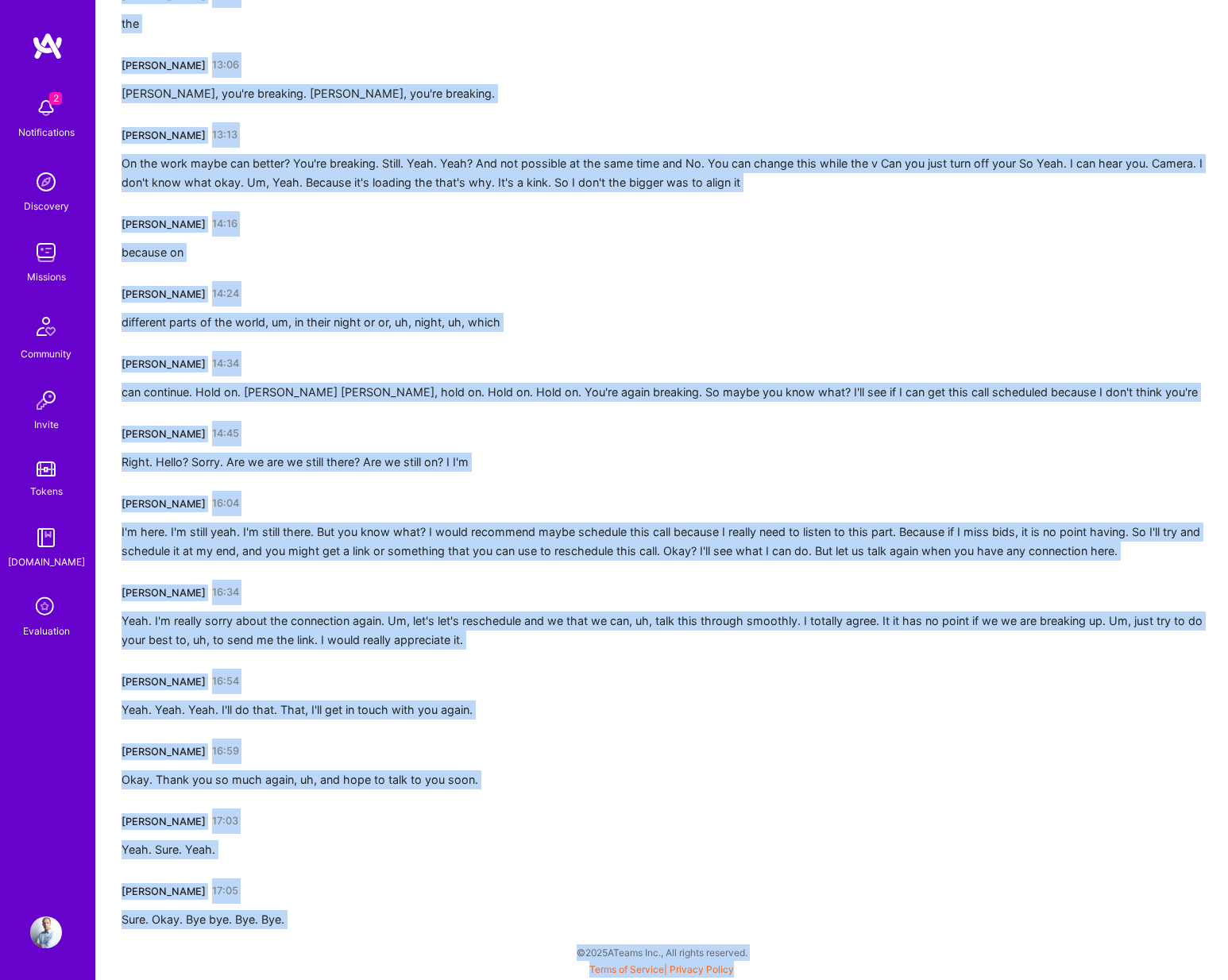
copy div "Tom Parandyk 00:00 Hello? Ana Kogovsek 00:02 Yeah. I can. Can you hear me? Tom …"
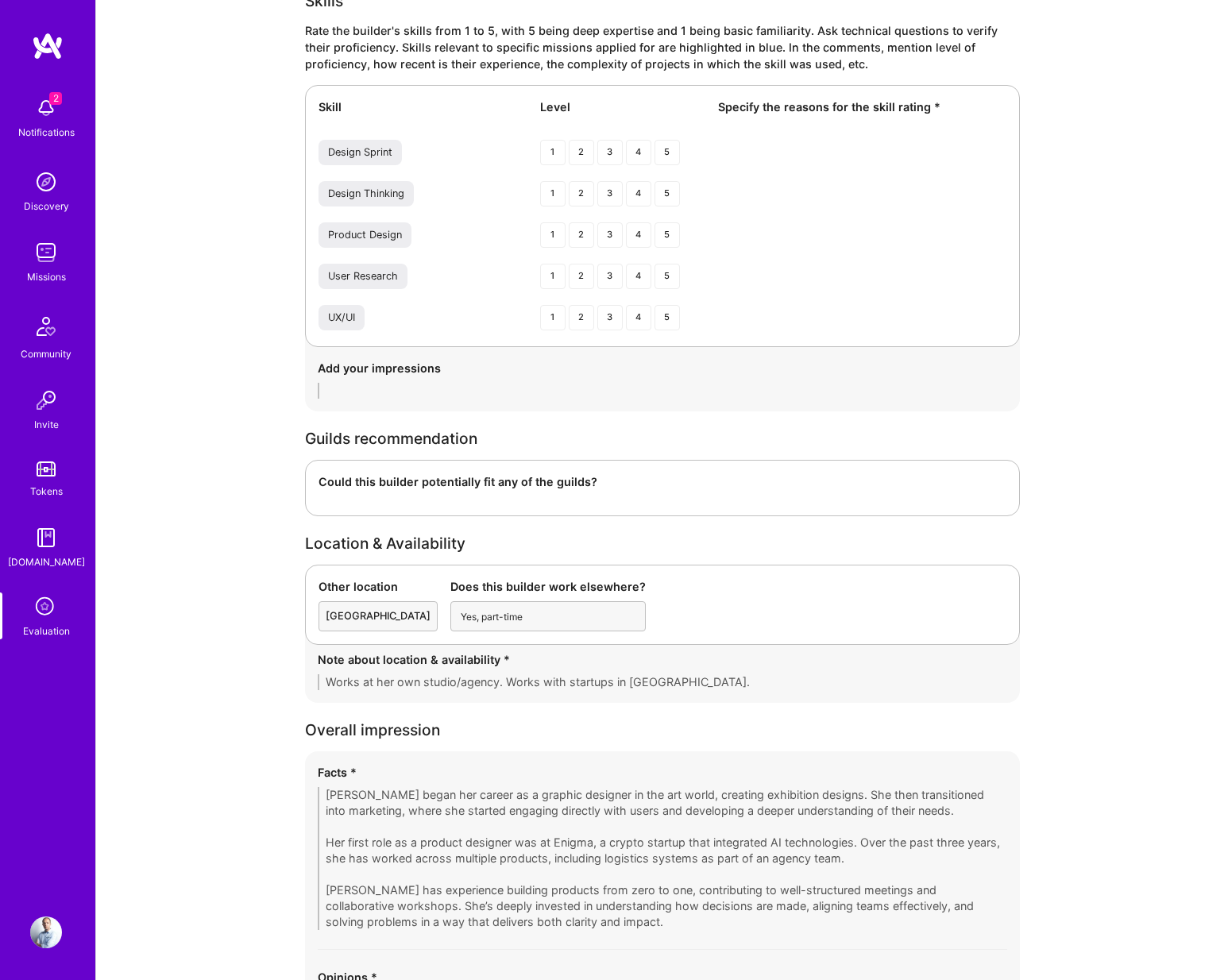
scroll to position [2328, 0]
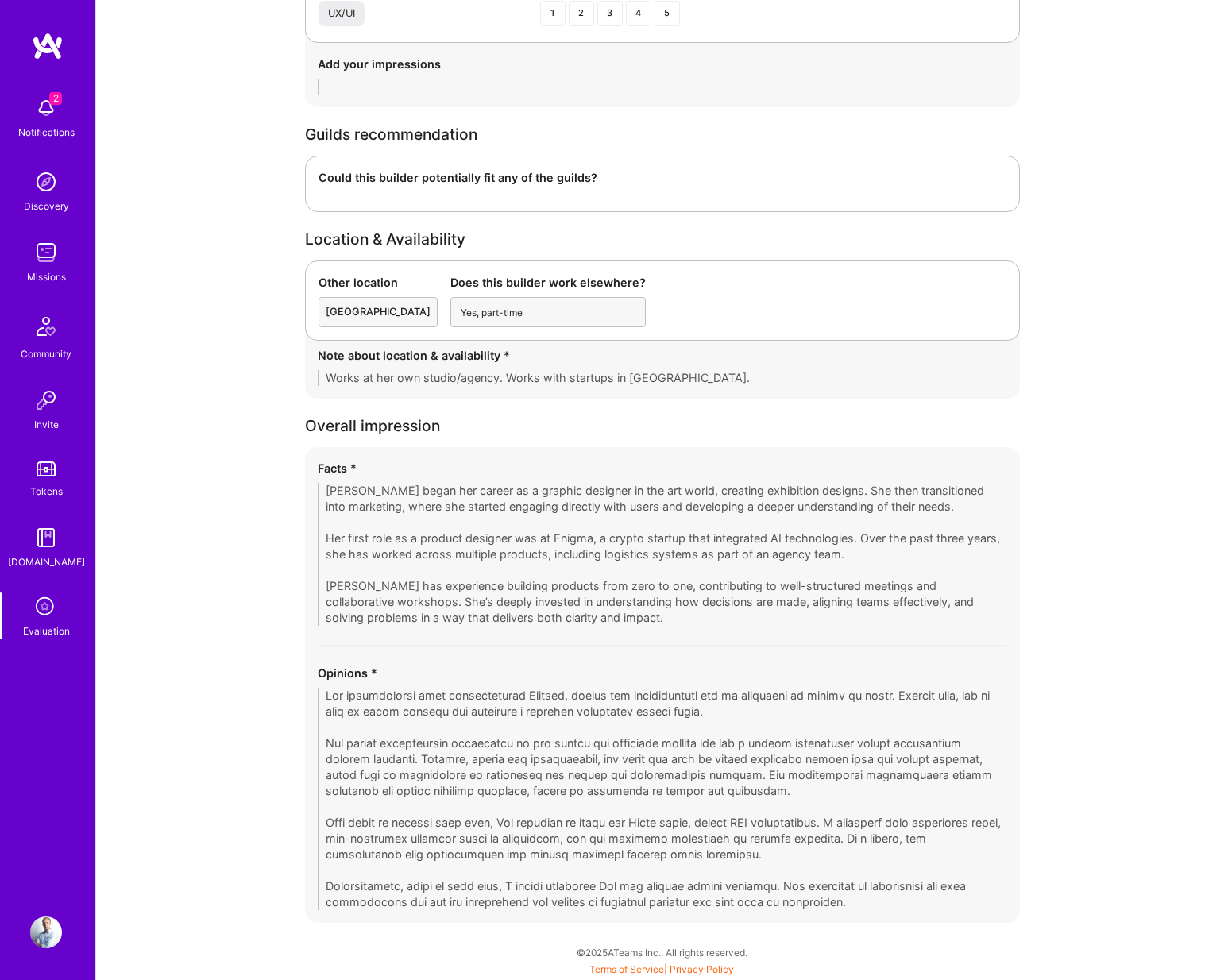
click at [51, 93] on span "2" at bounding box center [56, 98] width 13 height 13
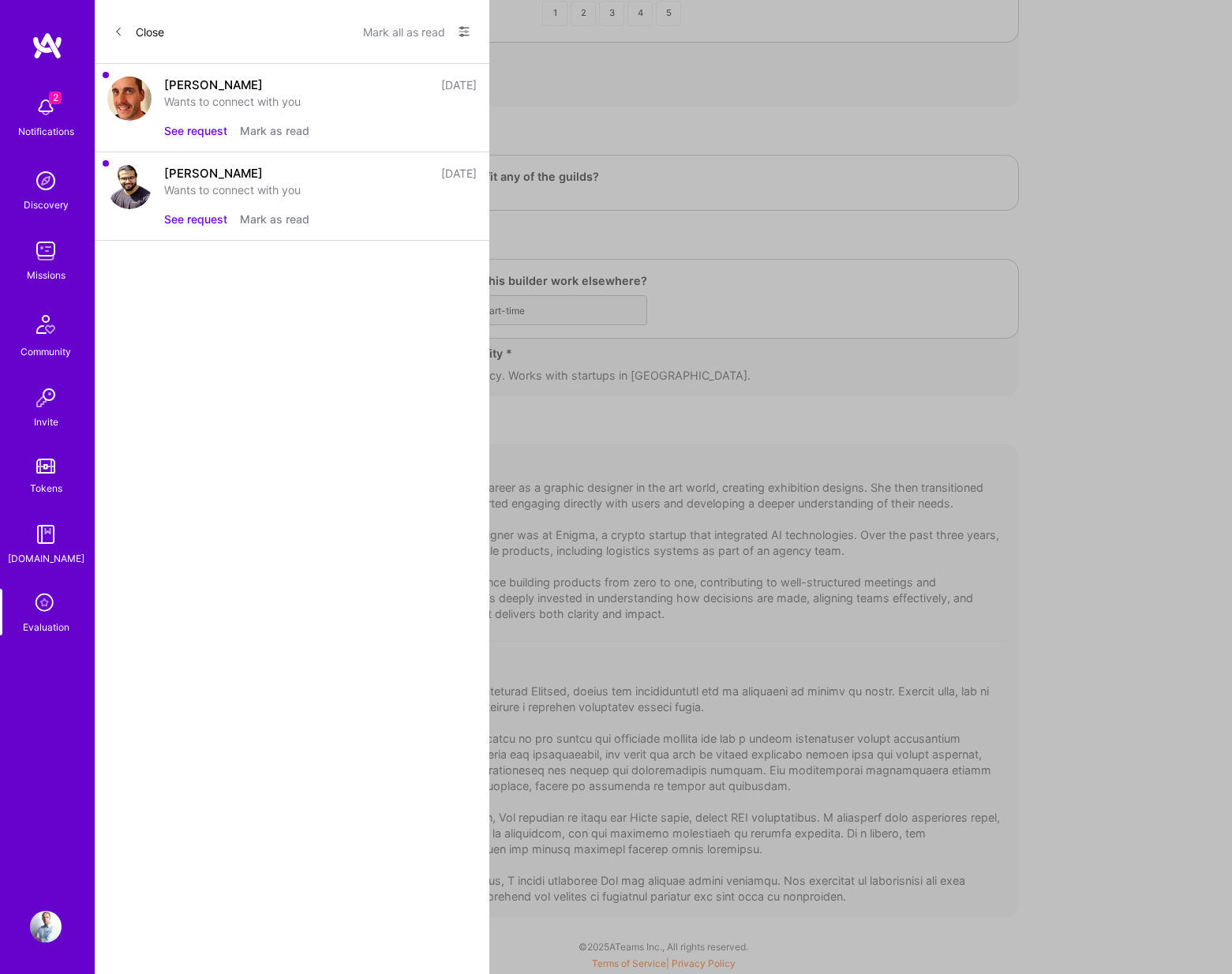
click at [198, 130] on button "See request" at bounding box center [196, 130] width 64 height 17
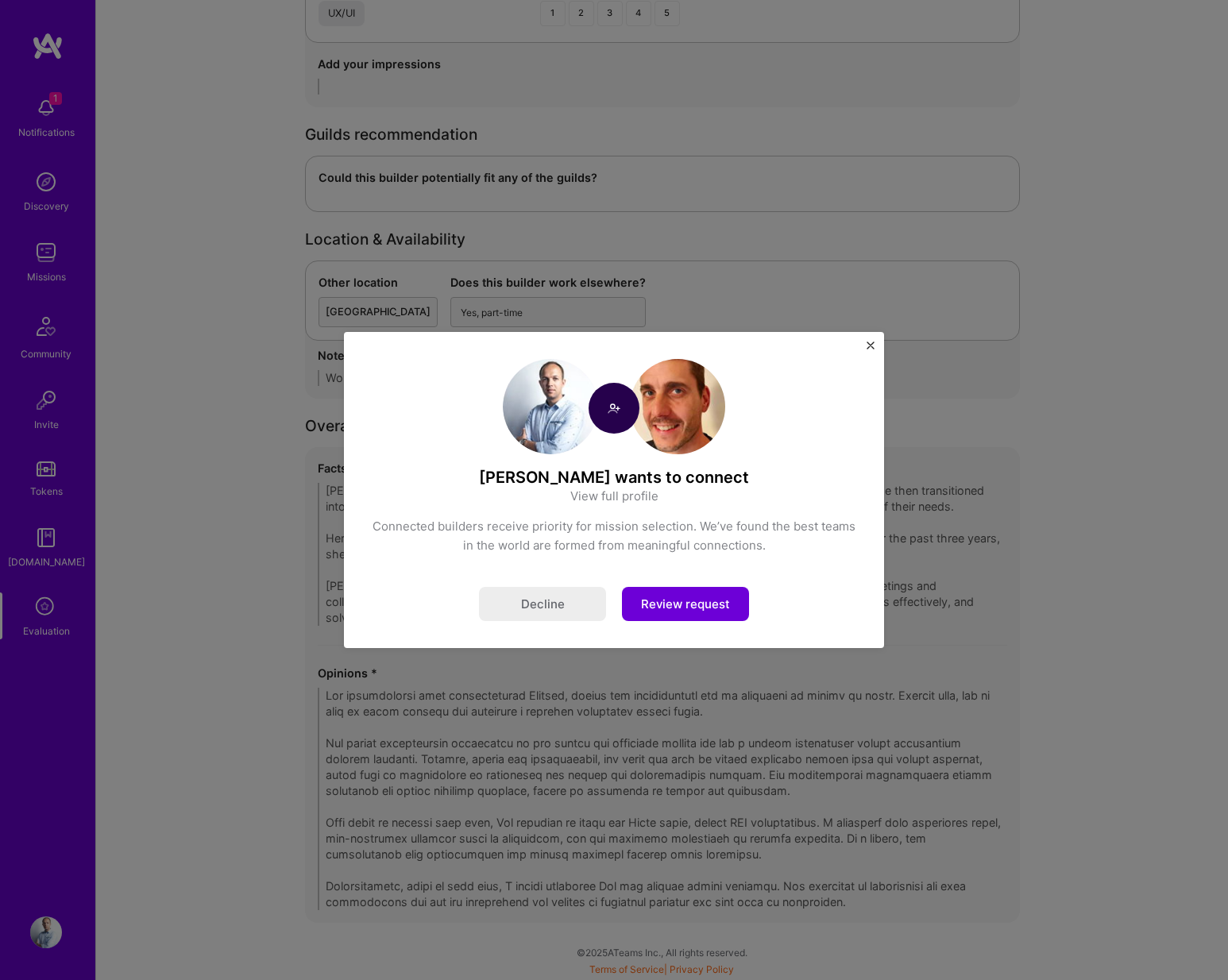
click at [712, 605] on button "Review request" at bounding box center [686, 604] width 127 height 34
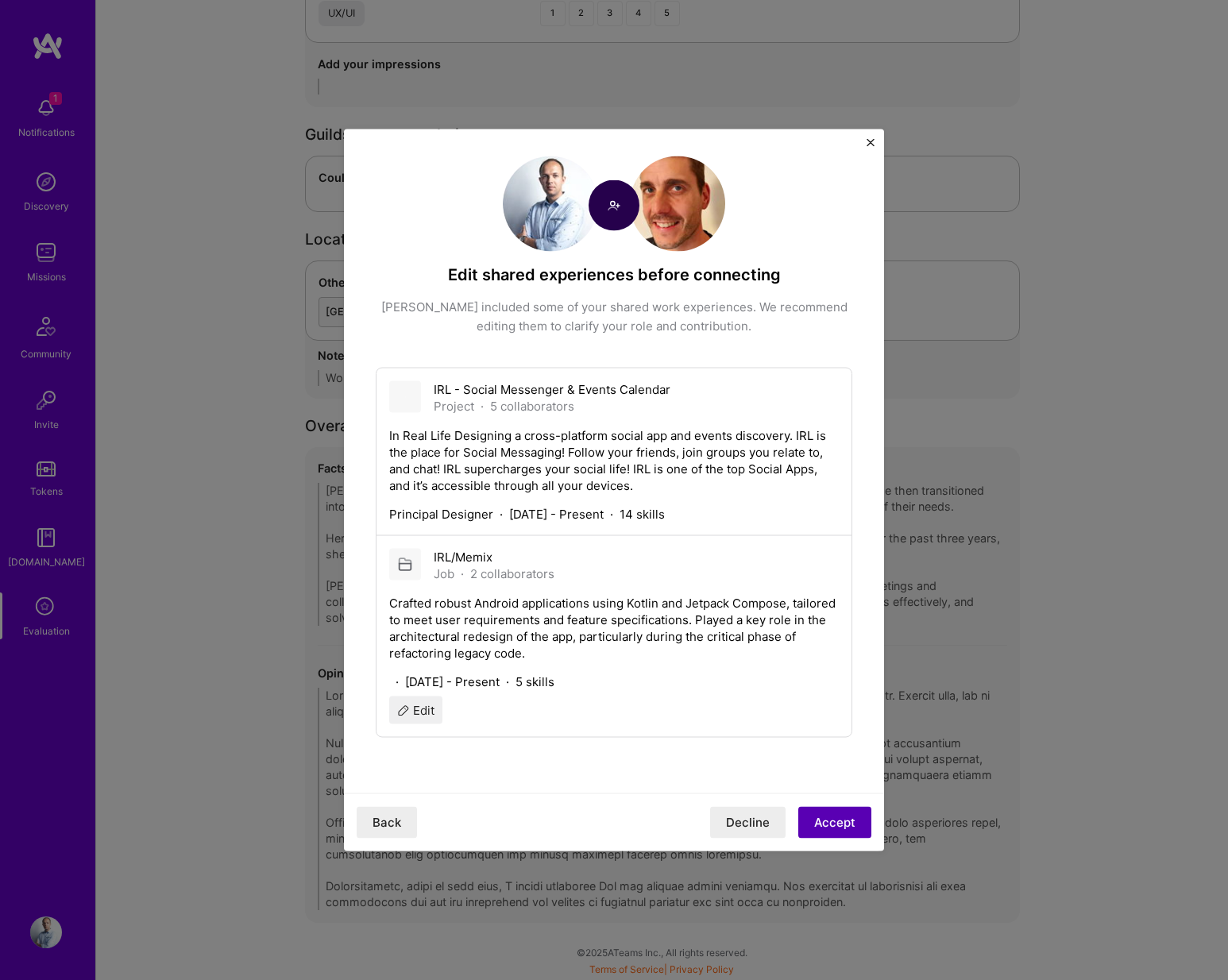
click at [844, 814] on button "Accept" at bounding box center [834, 823] width 73 height 32
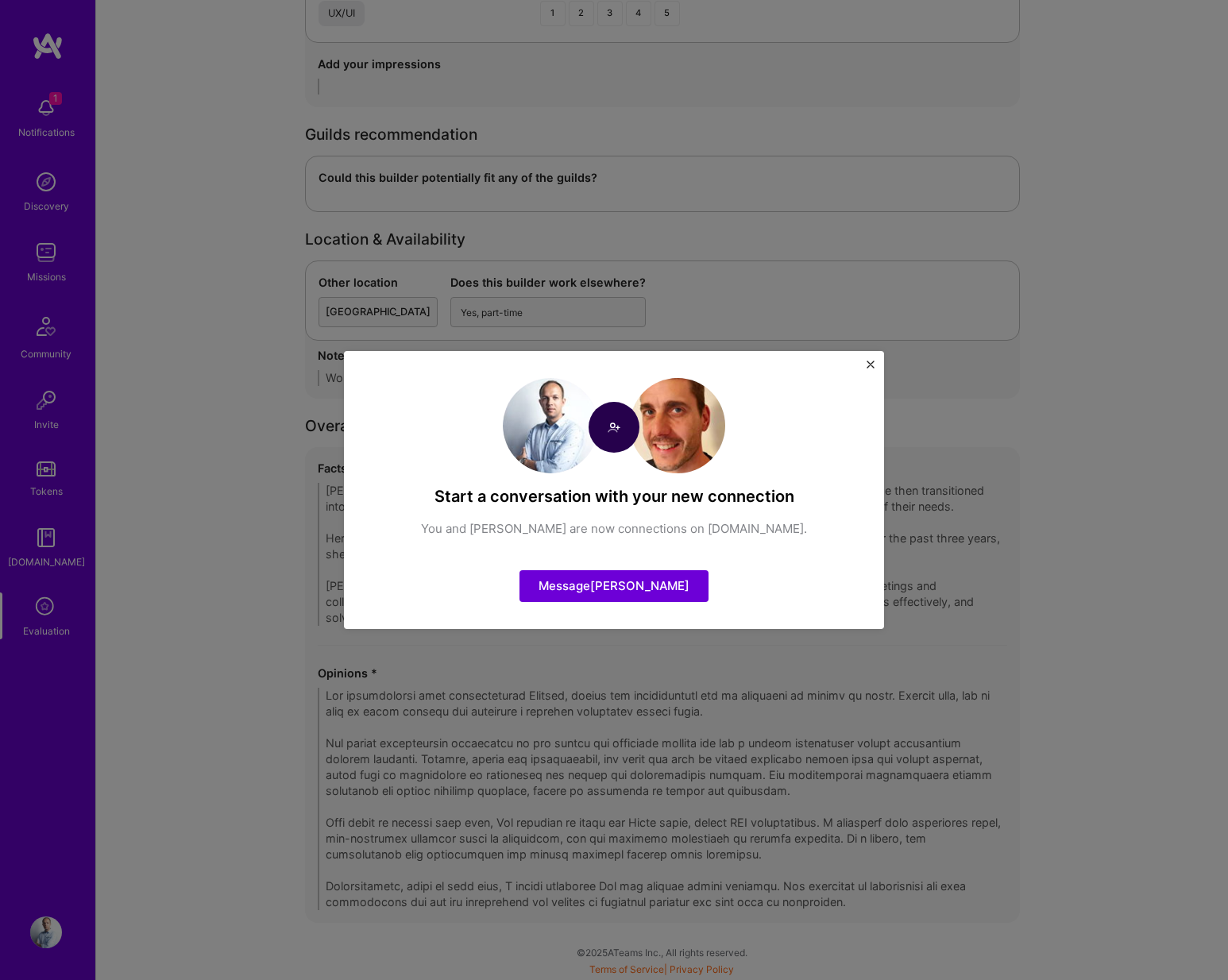
click at [870, 368] on button "Close" at bounding box center [871, 368] width 8 height 17
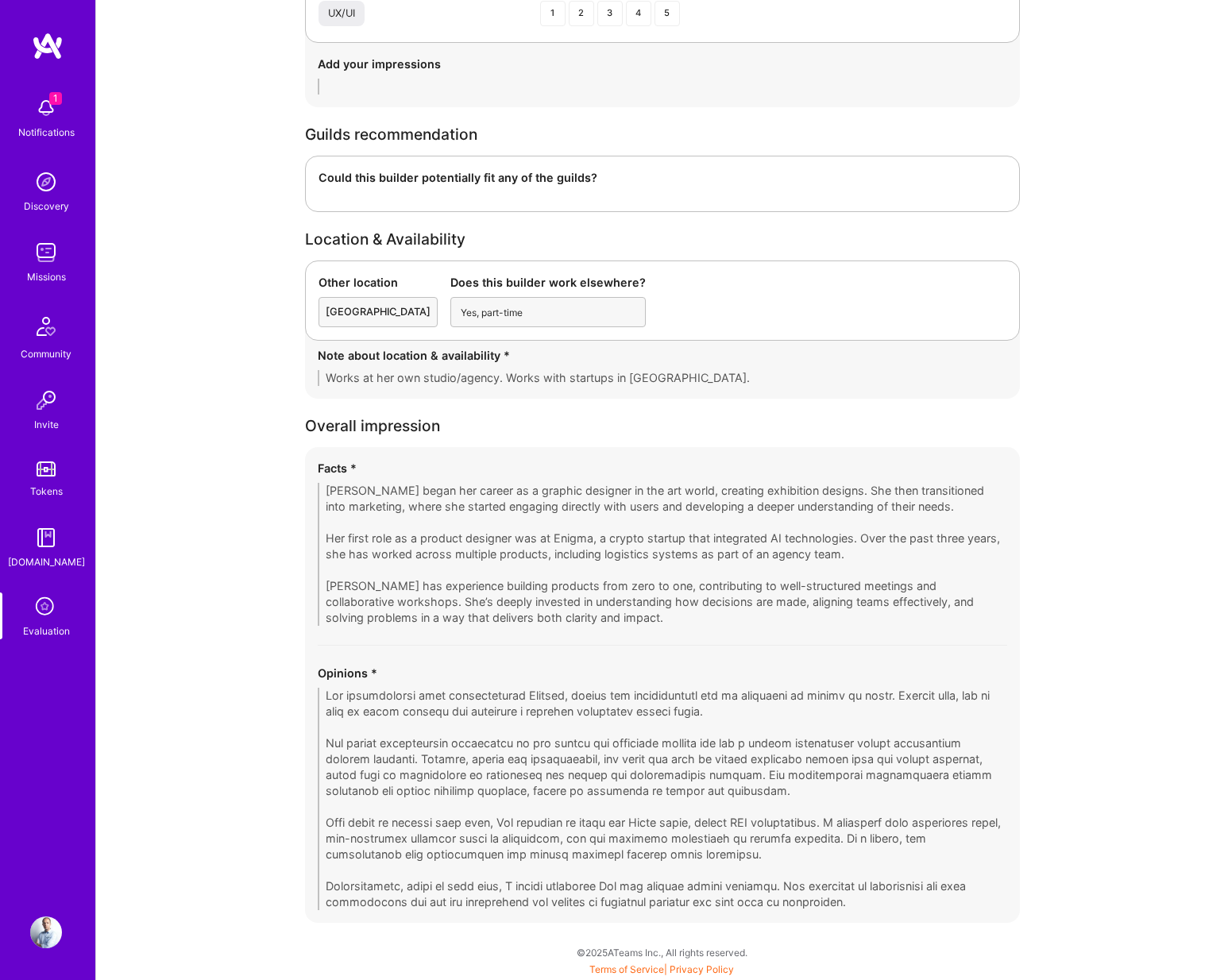
click at [48, 121] on img at bounding box center [46, 108] width 32 height 32
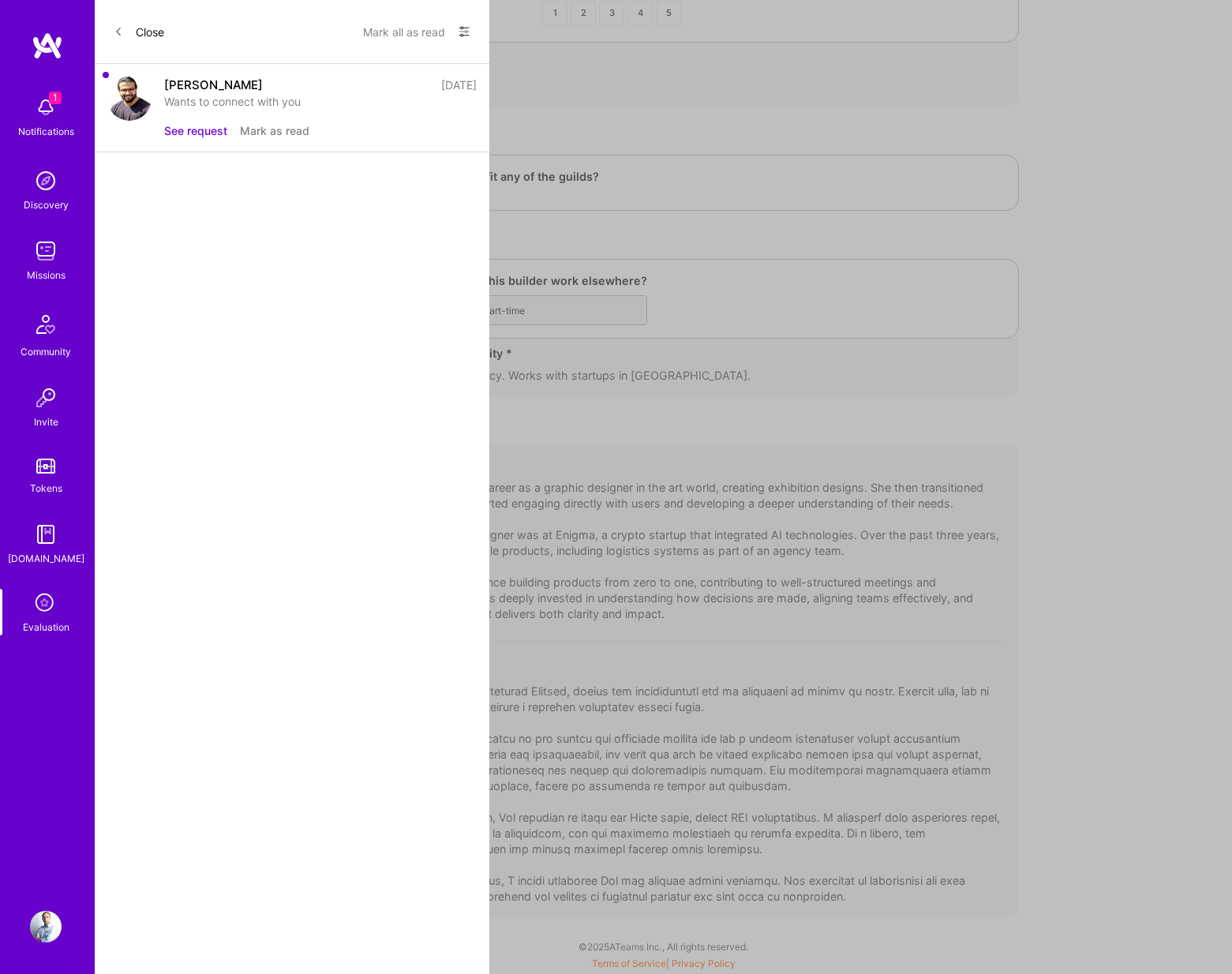
click at [197, 126] on button "See request" at bounding box center [196, 130] width 64 height 17
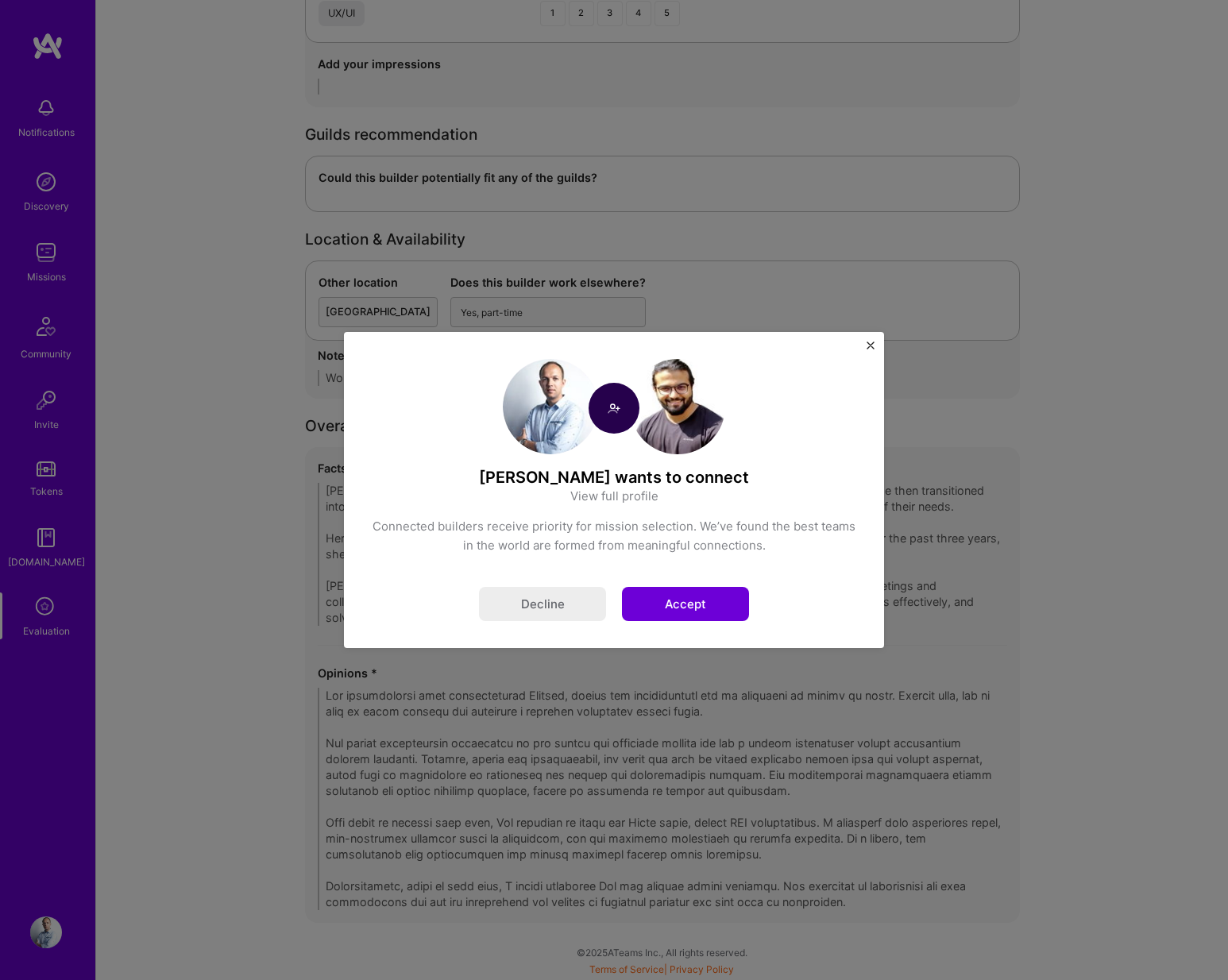
click at [681, 609] on button "Accept" at bounding box center [686, 604] width 127 height 34
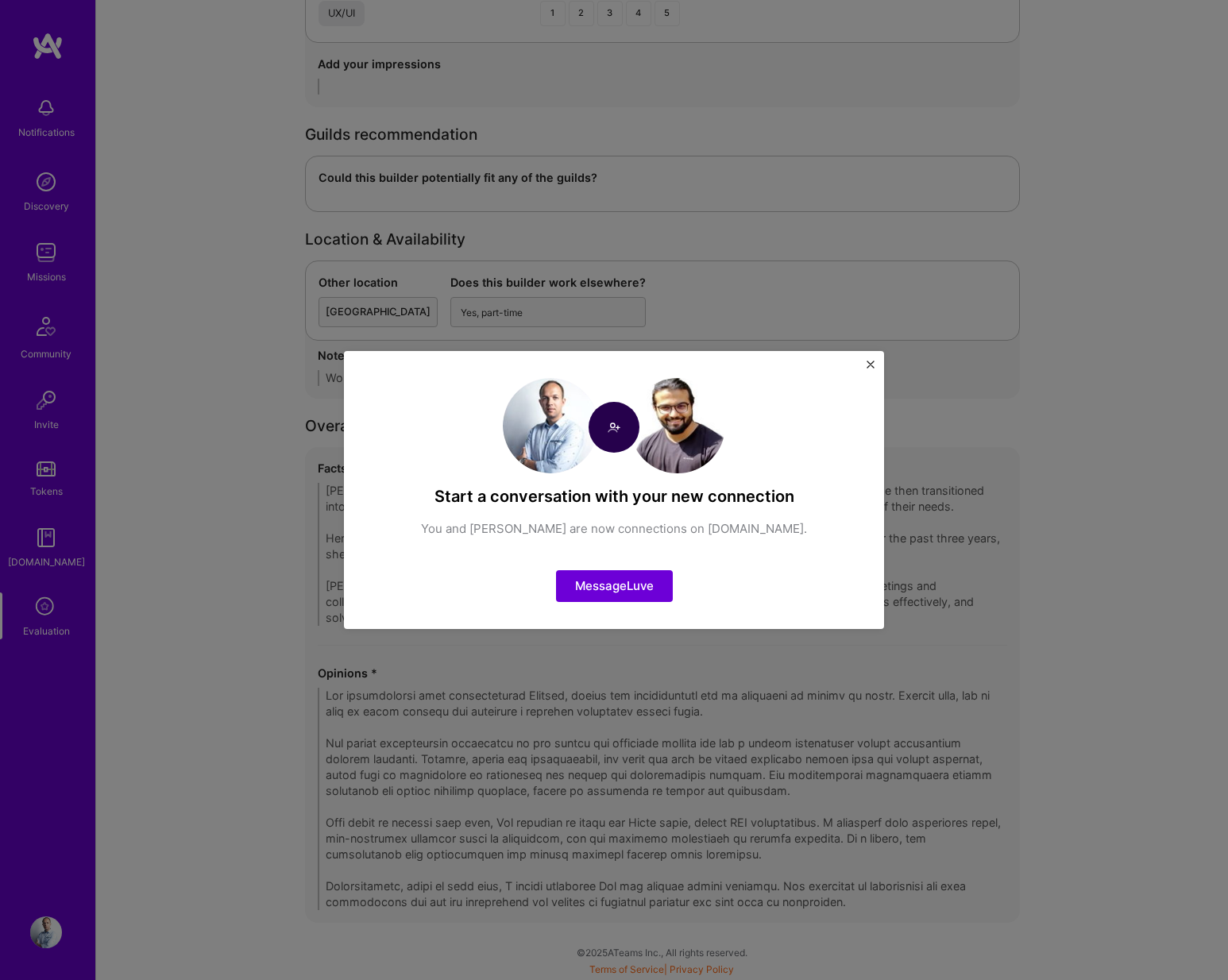
click at [872, 366] on img "Close" at bounding box center [871, 364] width 8 height 8
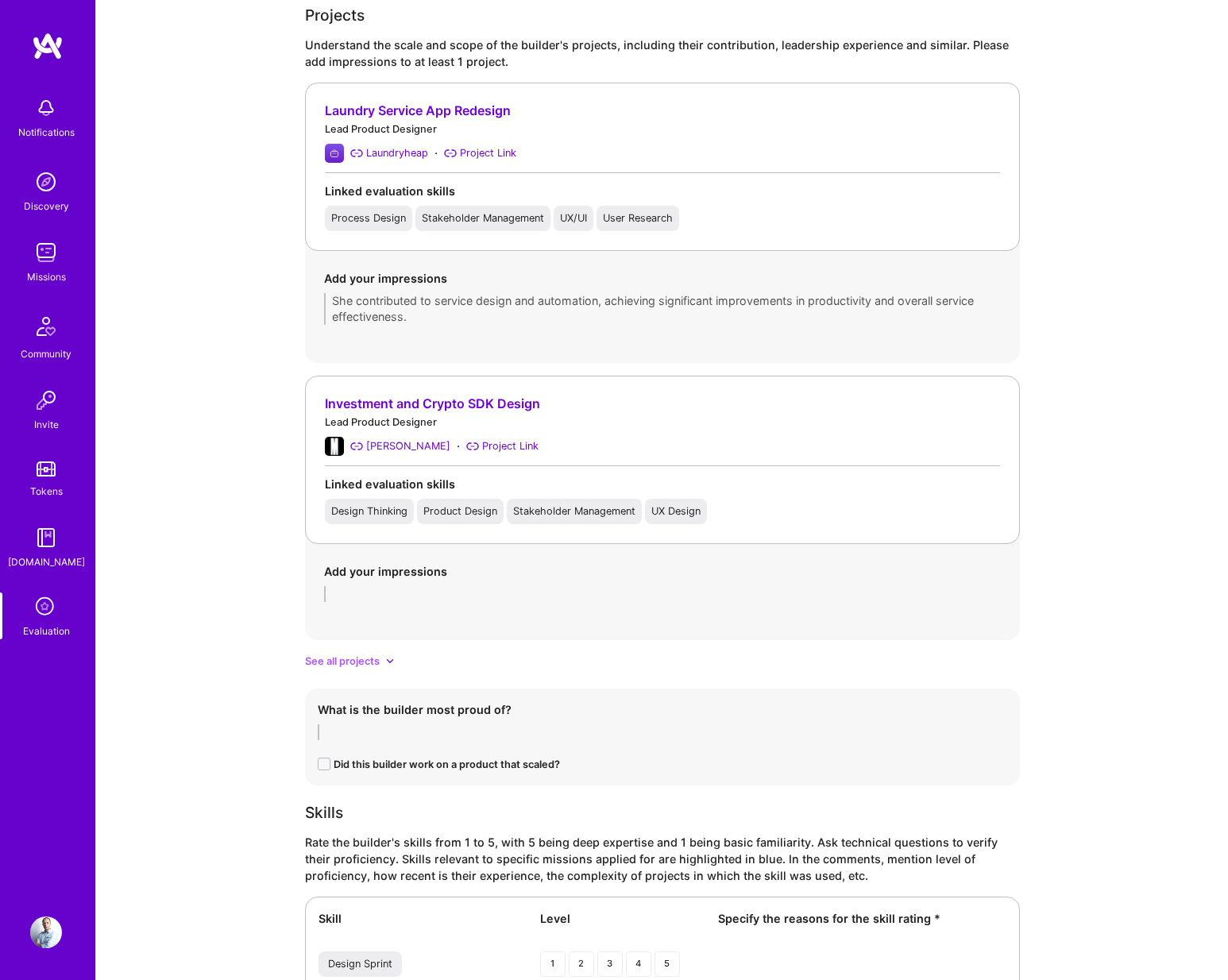
scroll to position [1130, 0]
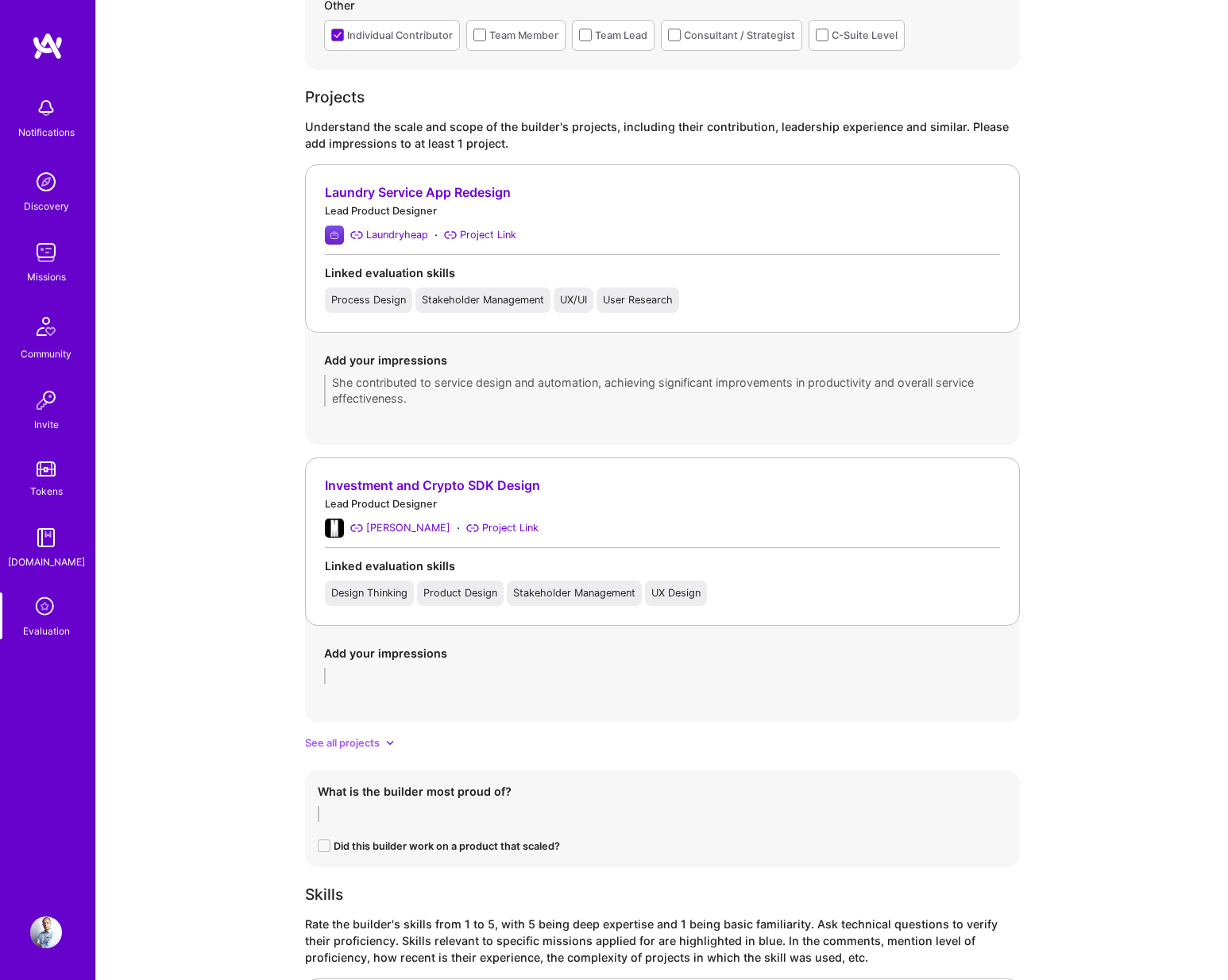
click at [50, 928] on img at bounding box center [46, 933] width 32 height 32
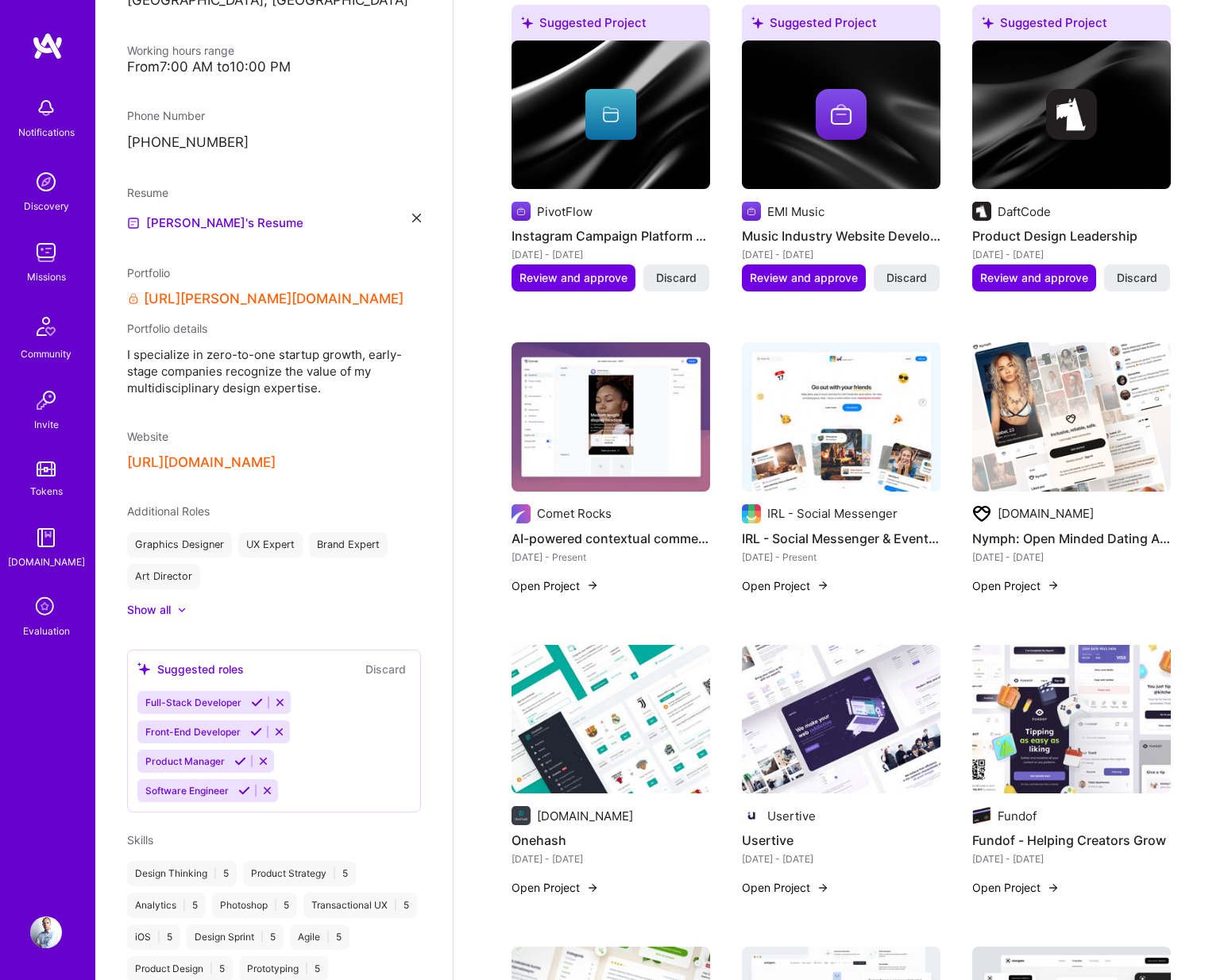
scroll to position [750, 0]
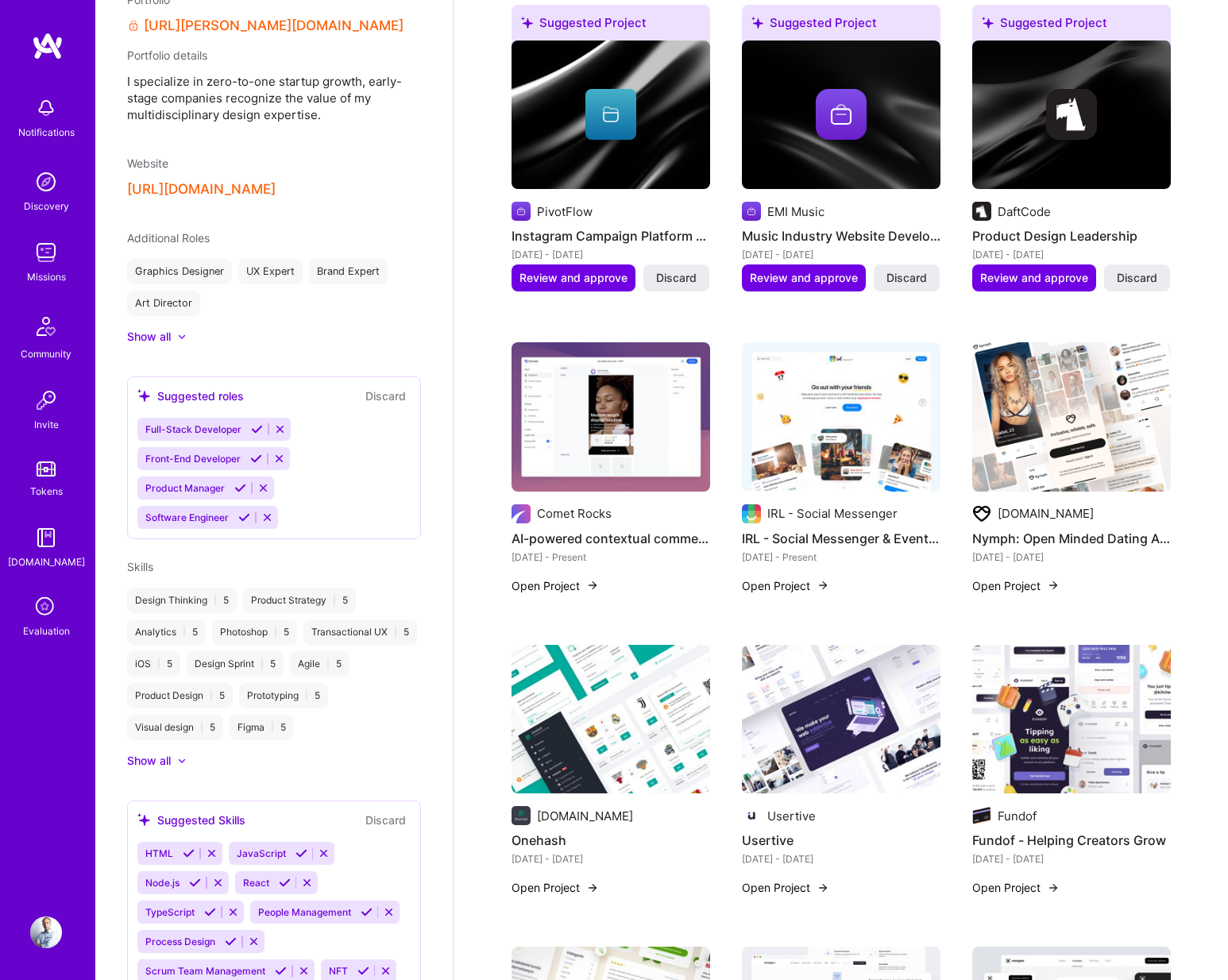
click at [52, 265] on img at bounding box center [46, 252] width 32 height 32
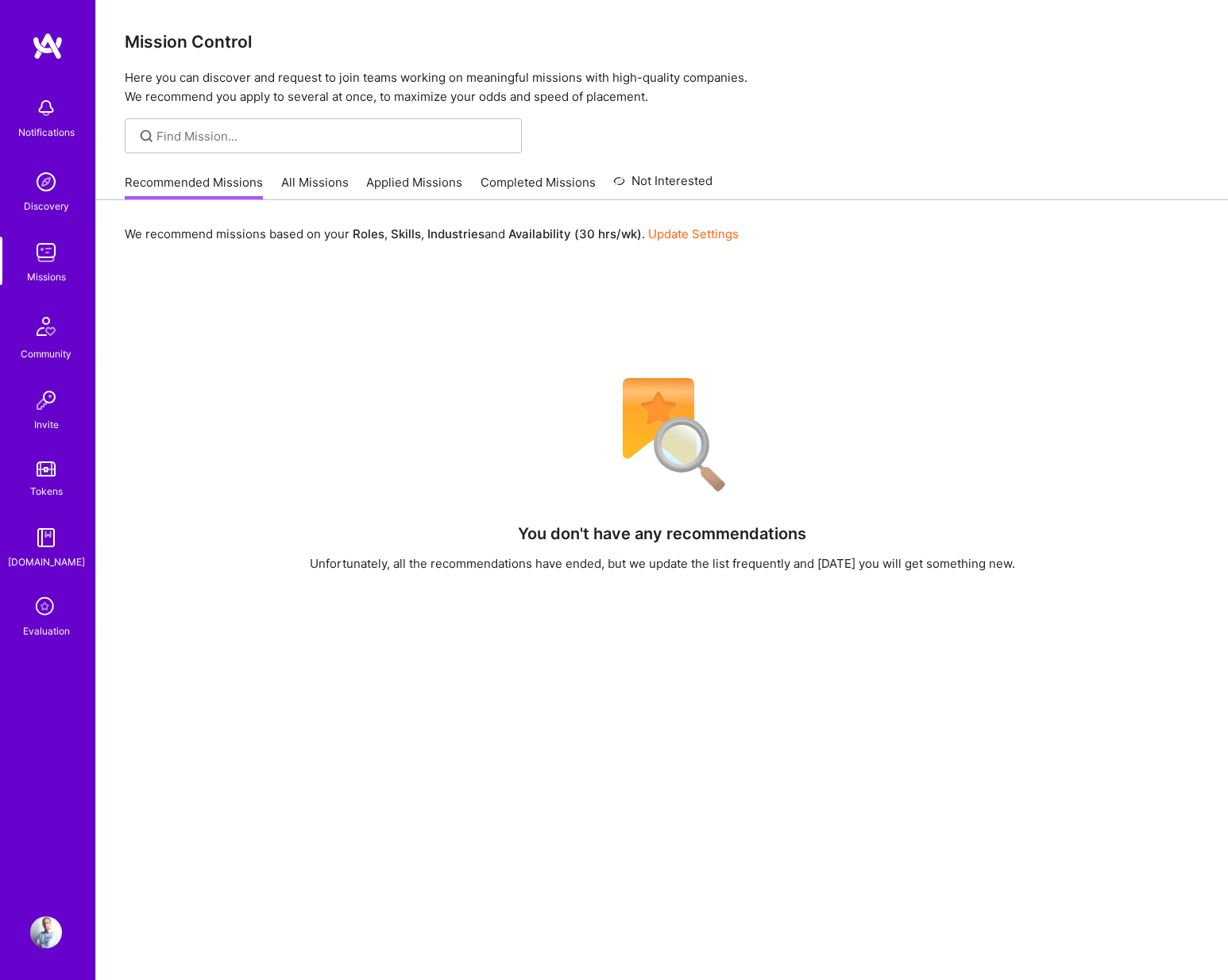
click at [312, 184] on link "All Missions" at bounding box center [315, 187] width 68 height 26
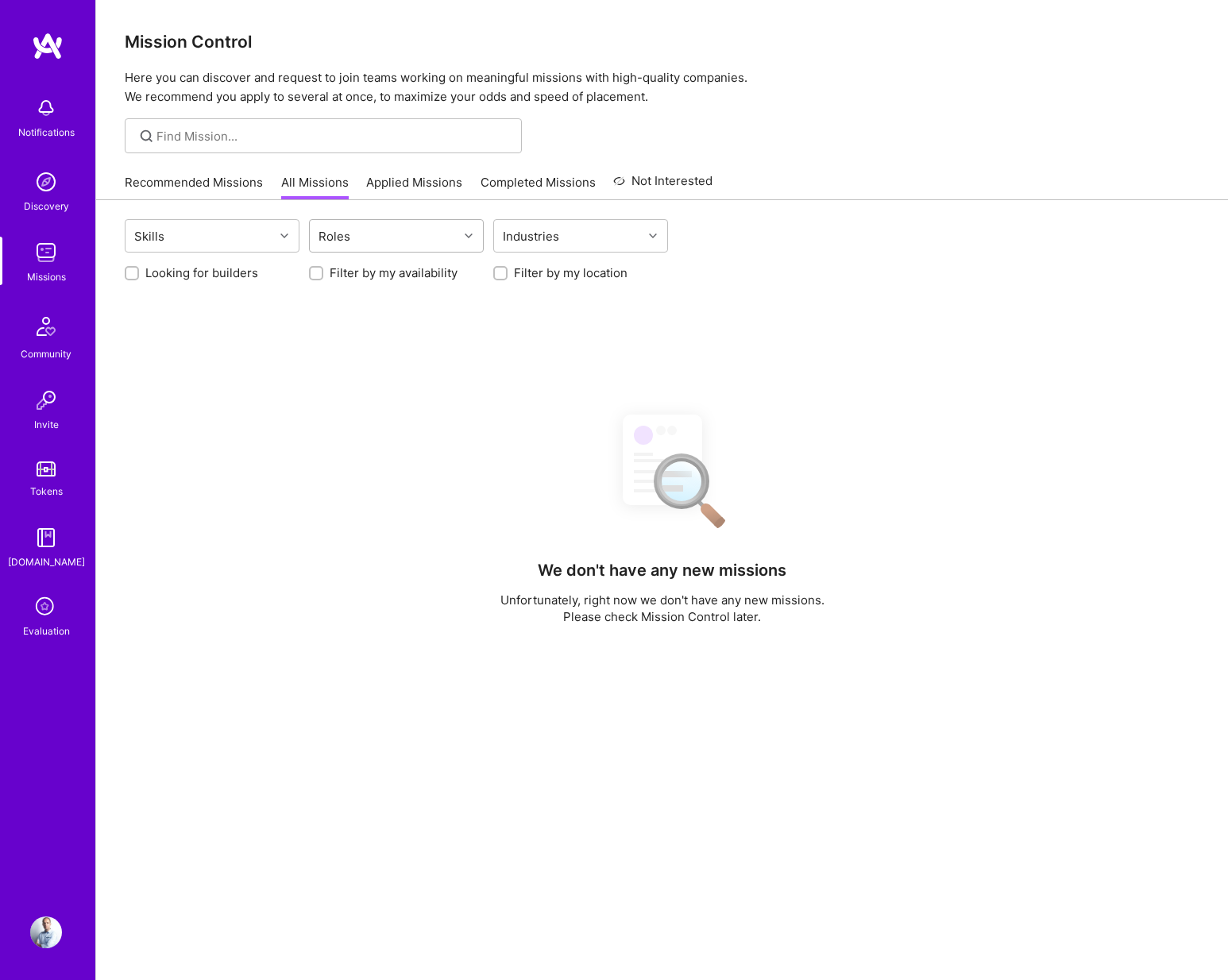
click at [313, 236] on div "Roles" at bounding box center [384, 236] width 149 height 32
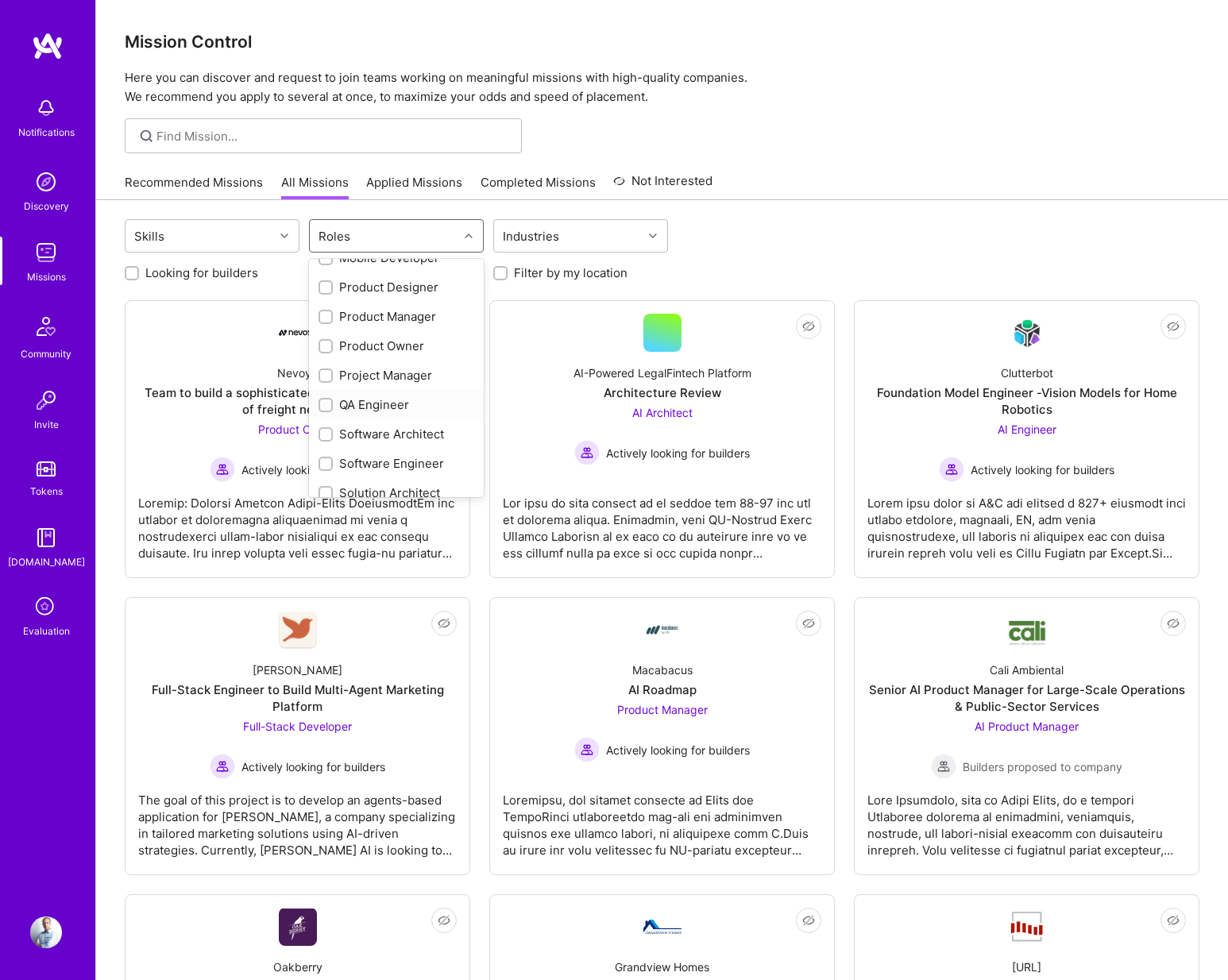
scroll to position [539, 0]
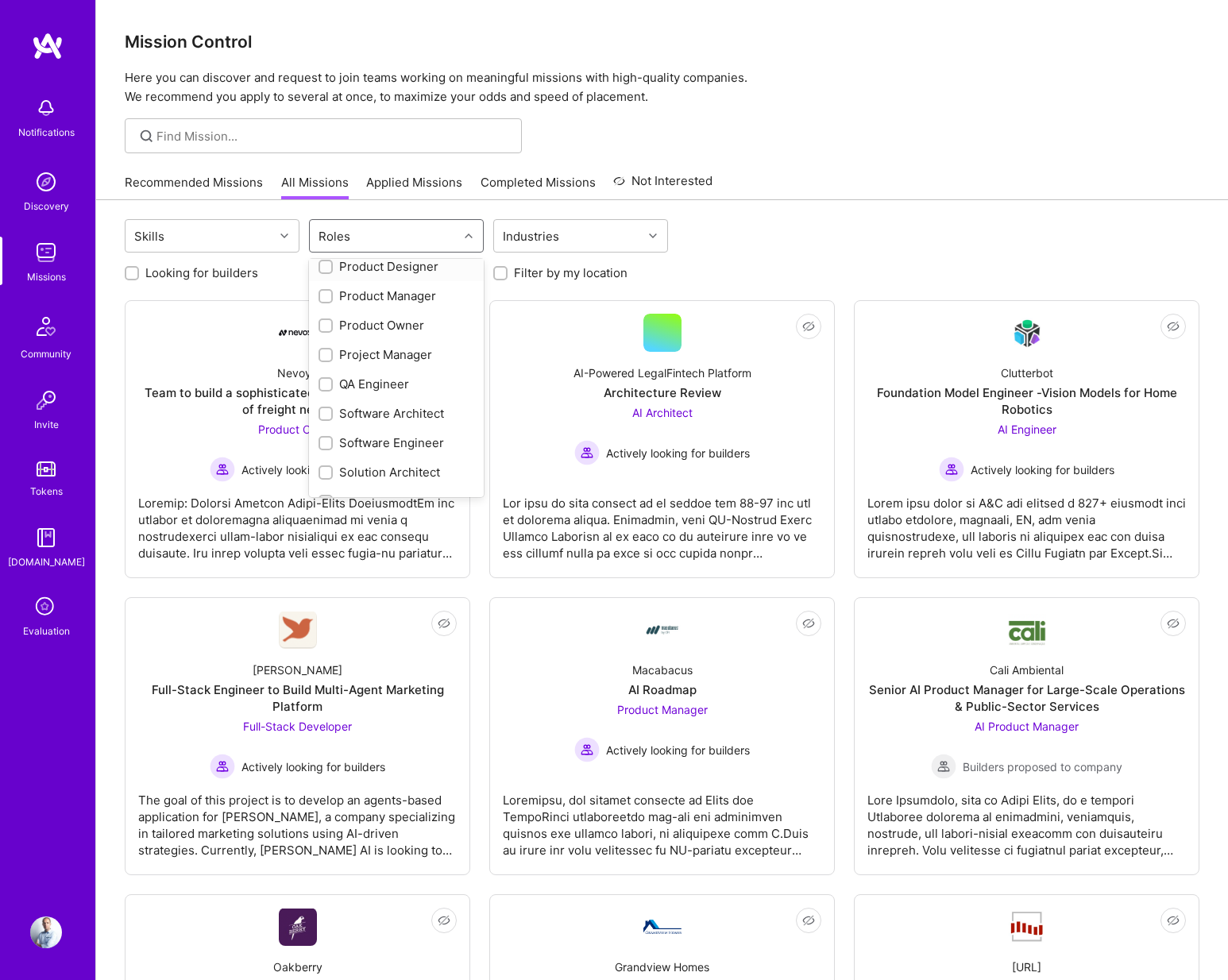
click at [382, 267] on div "Product Designer" at bounding box center [396, 266] width 156 height 17
checkbox input "true"
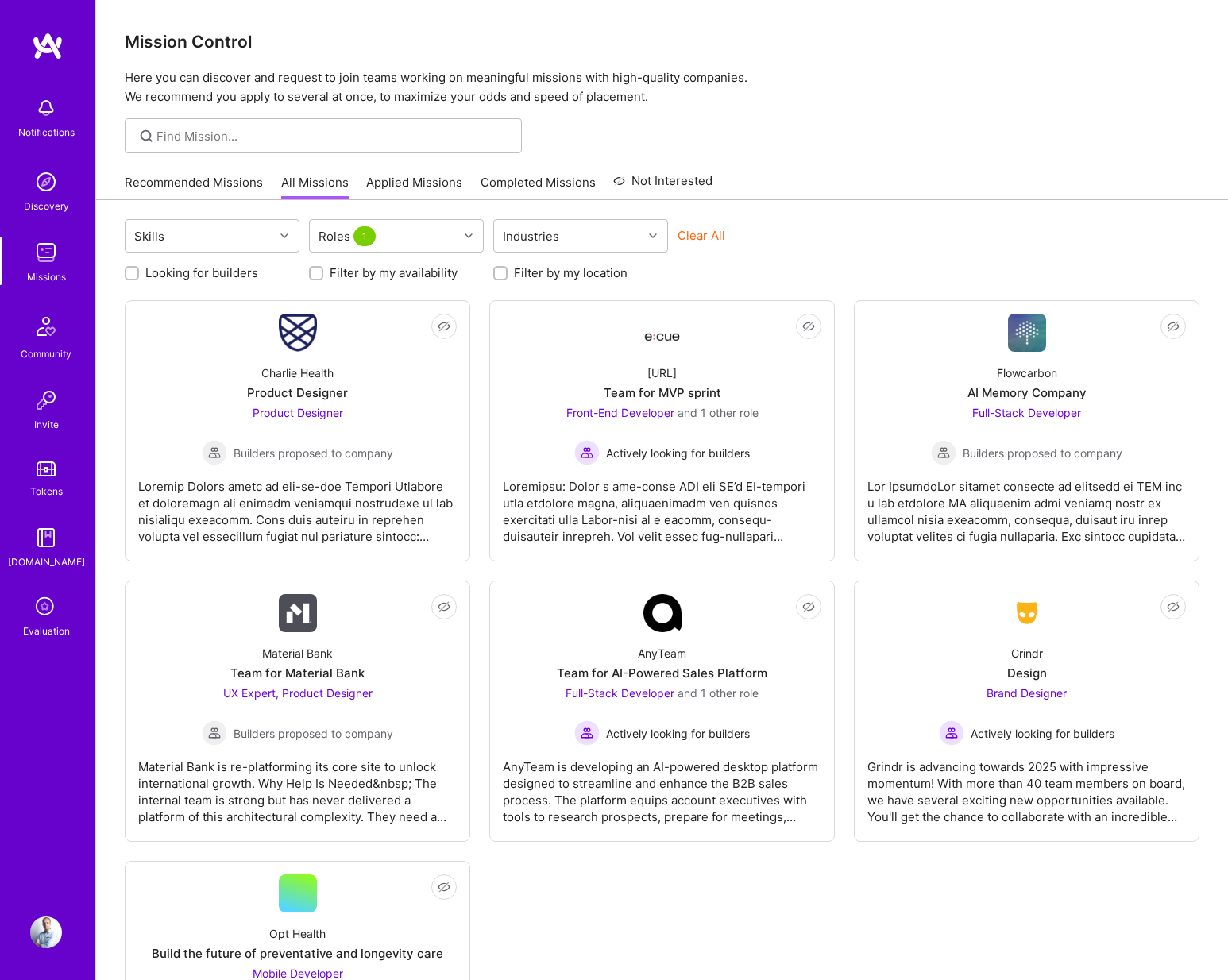
click at [919, 236] on div "Skills Roles 1 Industries Clear All" at bounding box center [662, 237] width 1075 height 38
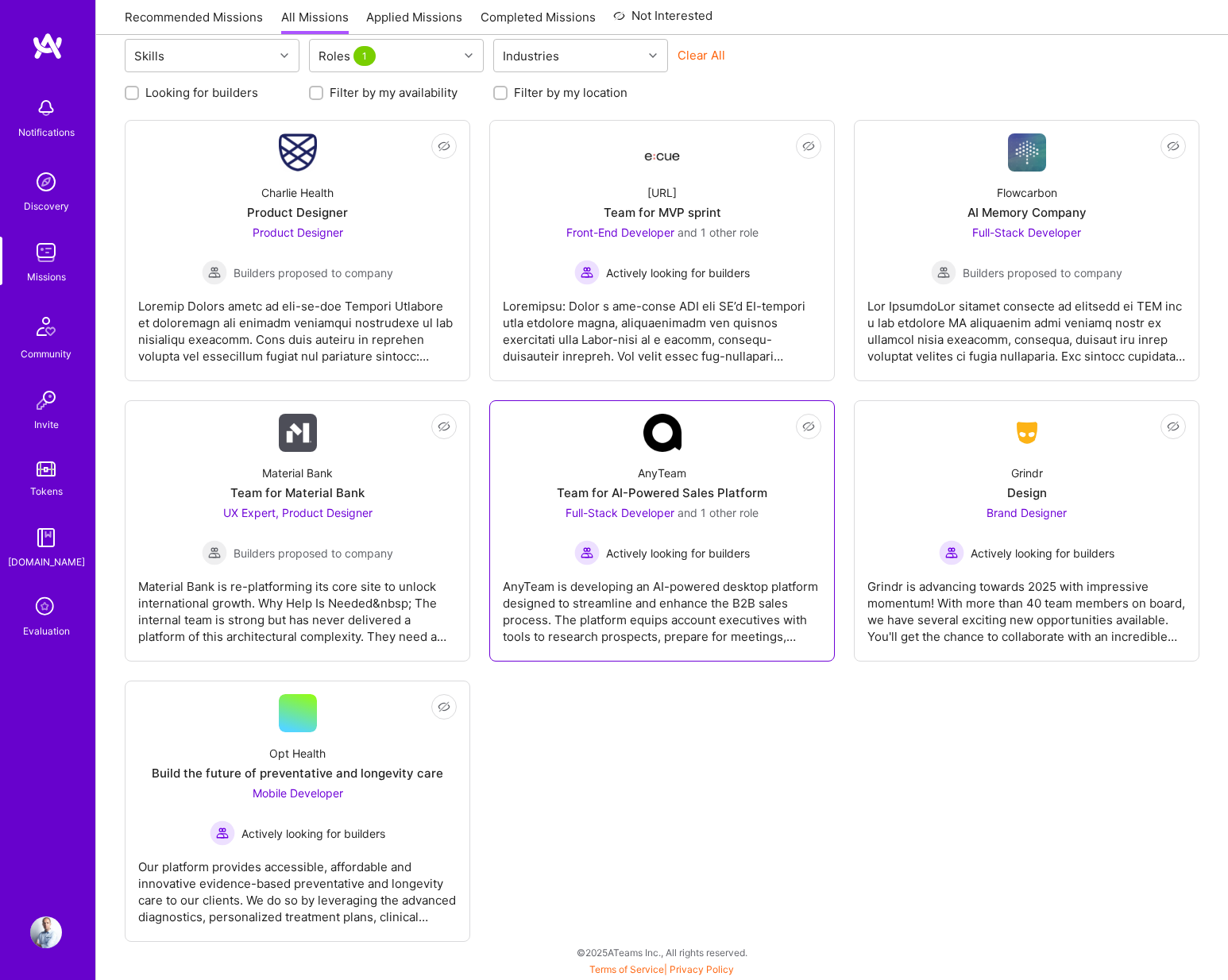
scroll to position [0, -1]
